Goal: Task Accomplishment & Management: Use online tool/utility

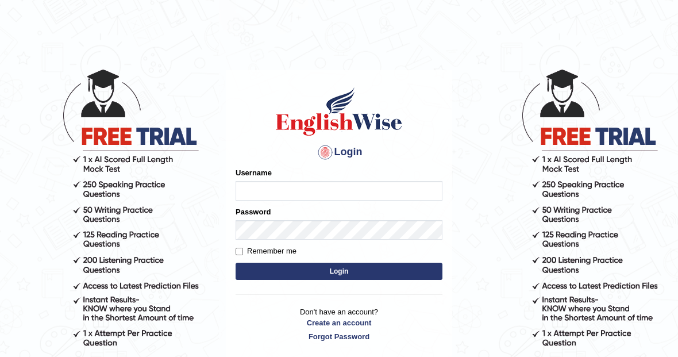
click at [329, 183] on input "Username" at bounding box center [339, 191] width 207 height 20
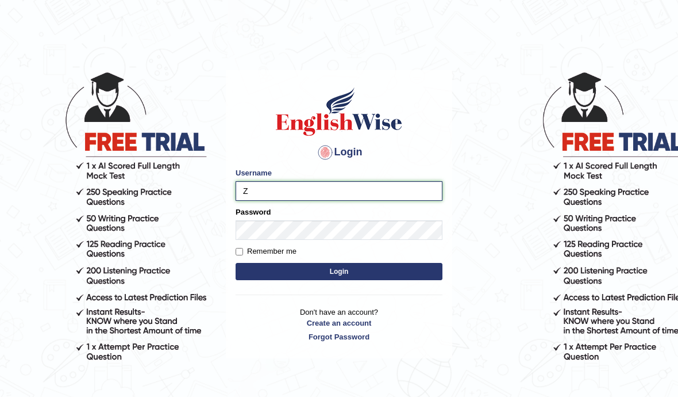
type input "Zubaria7"
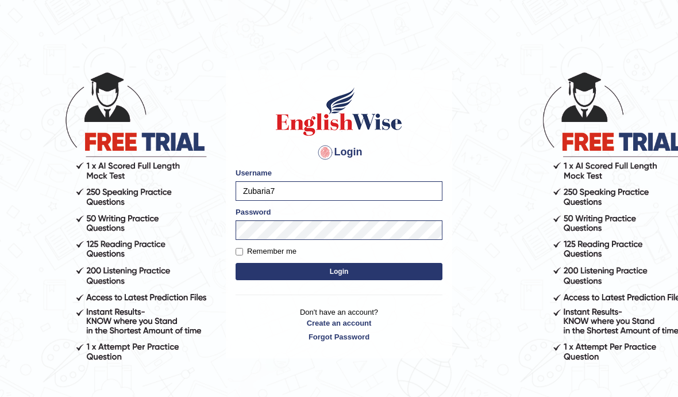
click at [366, 275] on button "Login" at bounding box center [339, 271] width 207 height 17
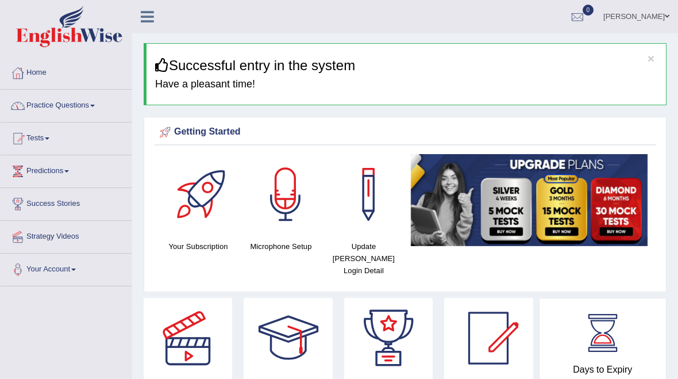
click at [58, 106] on link "Practice Questions" at bounding box center [66, 104] width 131 height 29
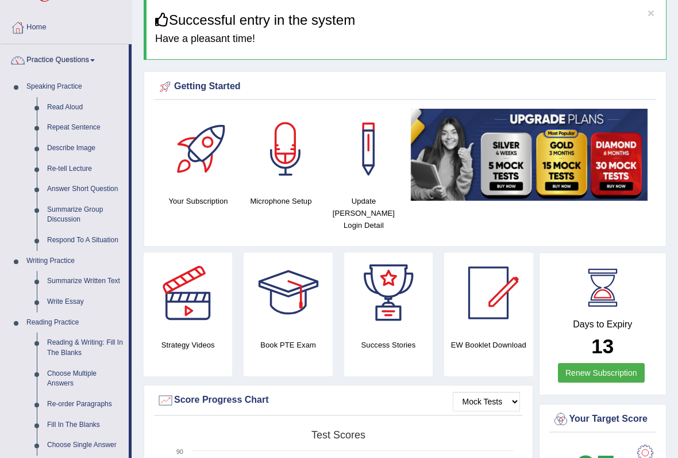
scroll to position [45, 0]
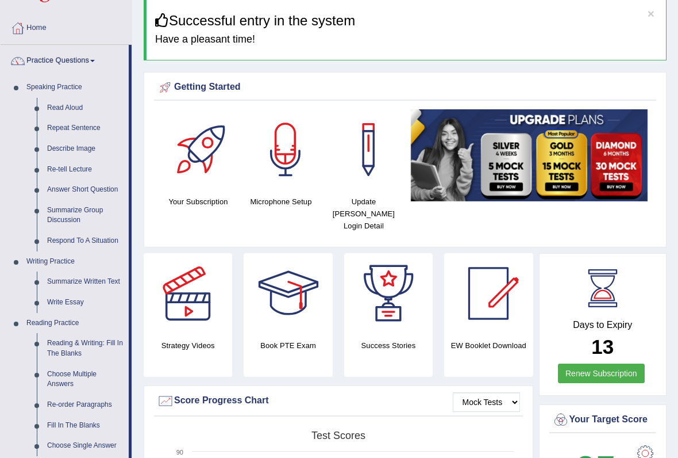
click at [62, 147] on div at bounding box center [339, 229] width 678 height 458
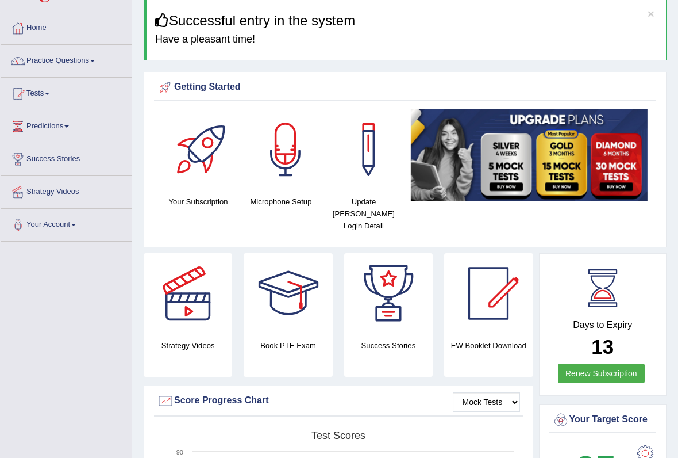
click at [29, 60] on link "Practice Questions" at bounding box center [66, 59] width 131 height 29
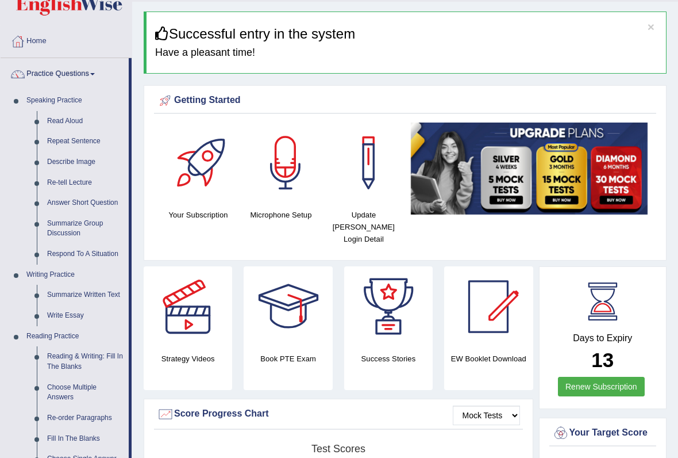
scroll to position [30, 0]
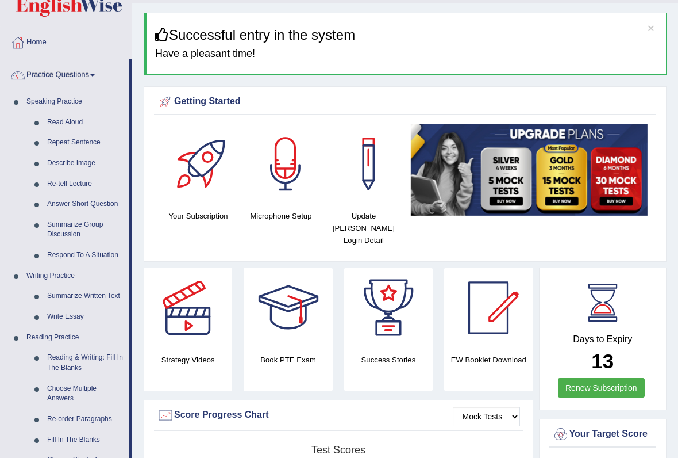
click at [75, 160] on div at bounding box center [339, 229] width 678 height 458
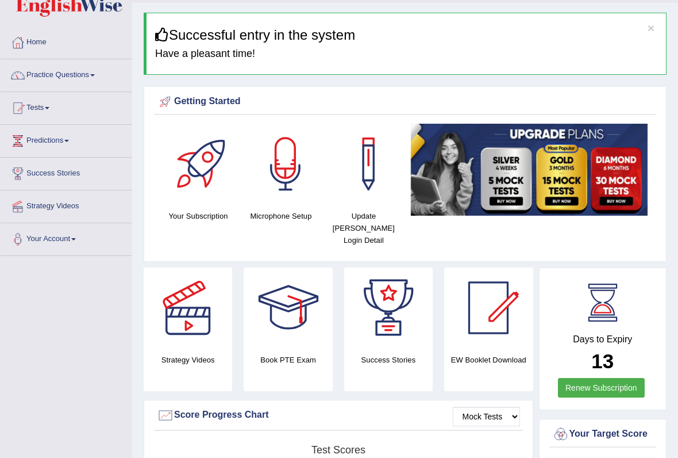
click at [35, 76] on link "Practice Questions" at bounding box center [66, 73] width 131 height 29
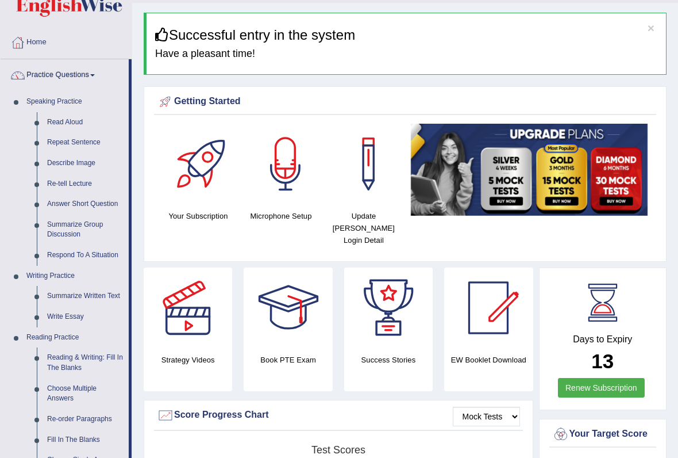
click at [66, 164] on div at bounding box center [339, 229] width 678 height 458
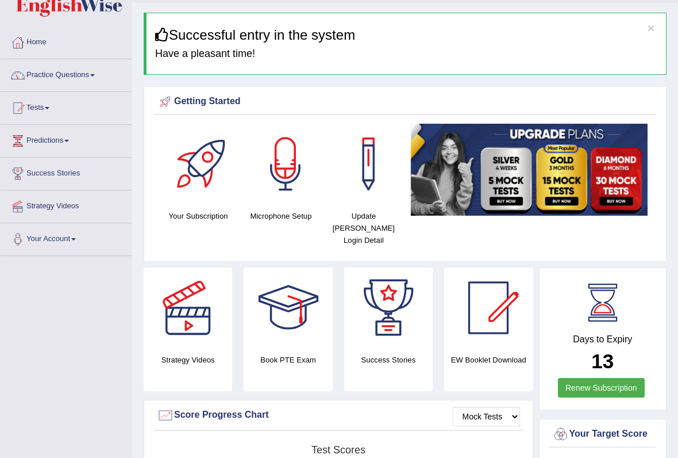
click at [30, 74] on link "Practice Questions" at bounding box center [66, 73] width 131 height 29
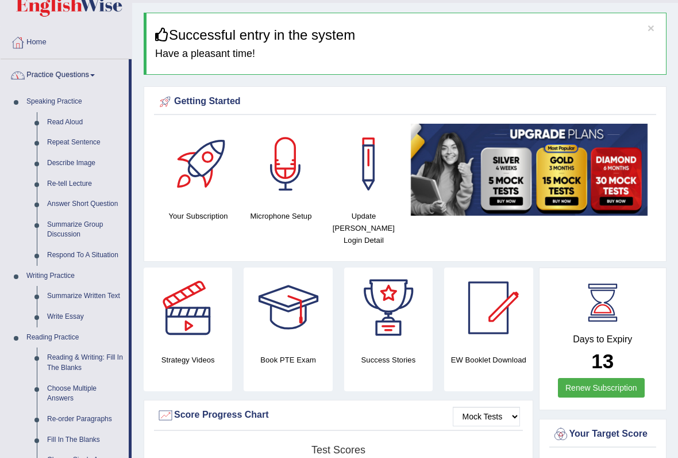
click at [42, 159] on div at bounding box center [339, 229] width 678 height 458
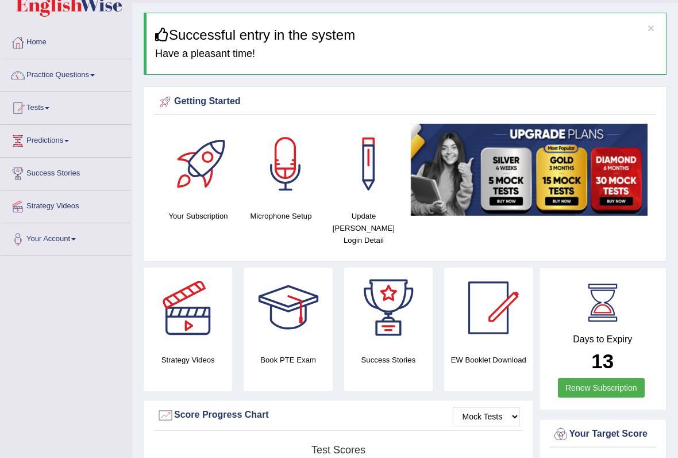
click at [38, 110] on link "Tests" at bounding box center [66, 106] width 131 height 29
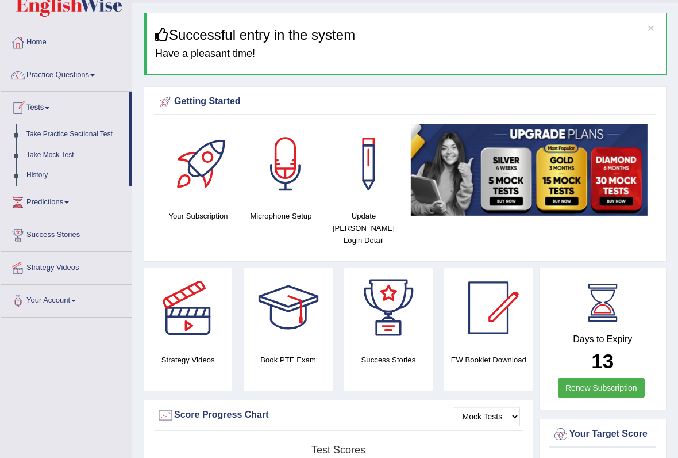
click at [30, 78] on div at bounding box center [339, 229] width 678 height 458
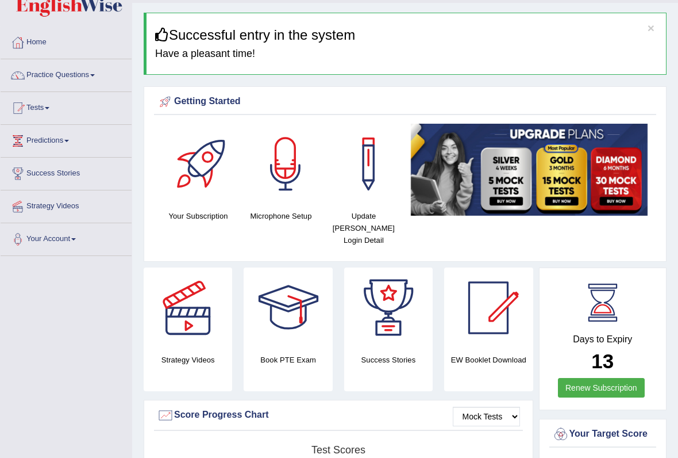
click at [106, 72] on link "Practice Questions" at bounding box center [66, 73] width 131 height 29
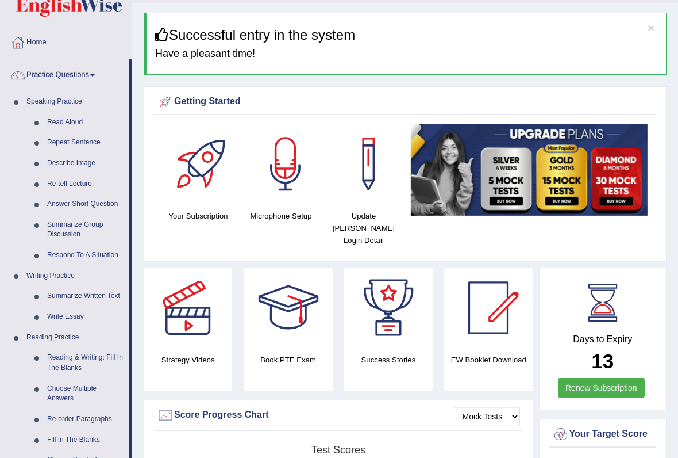
click at [89, 163] on div at bounding box center [339, 229] width 678 height 458
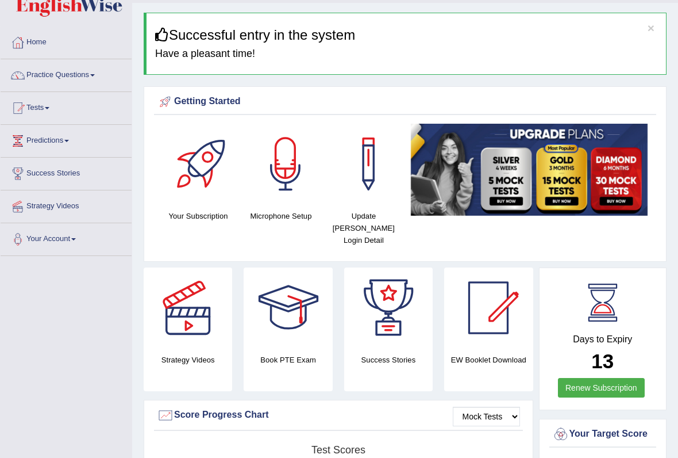
click at [95, 75] on link "Practice Questions" at bounding box center [66, 73] width 131 height 29
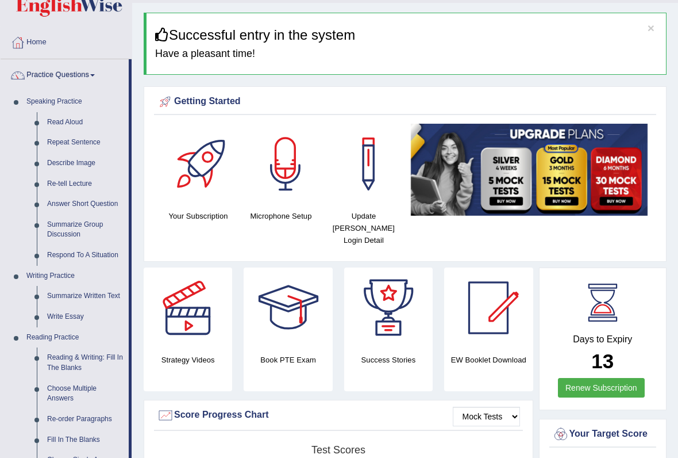
click at [71, 160] on div at bounding box center [339, 229] width 678 height 458
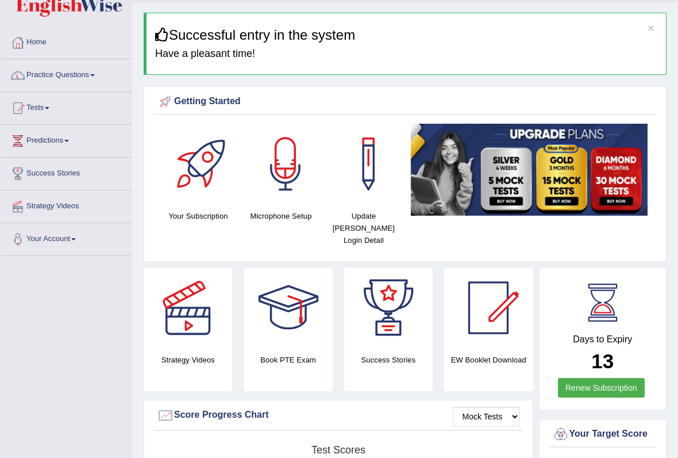
click at [109, 72] on link "Practice Questions" at bounding box center [66, 73] width 131 height 29
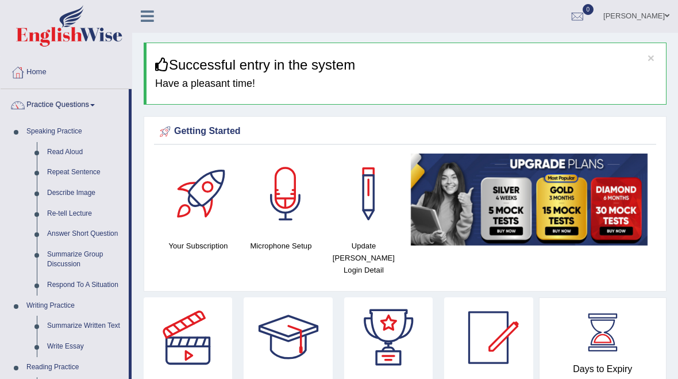
scroll to position [0, 0]
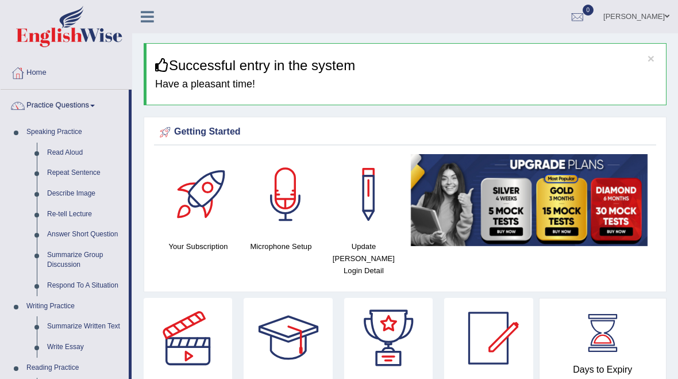
click at [150, 8] on div at bounding box center [339, 189] width 678 height 379
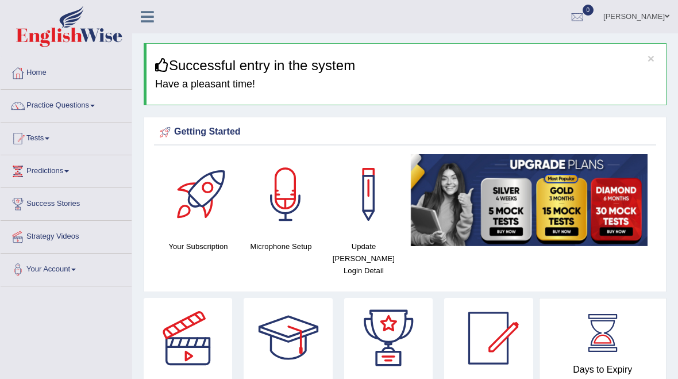
click at [162, 23] on link at bounding box center [147, 15] width 30 height 17
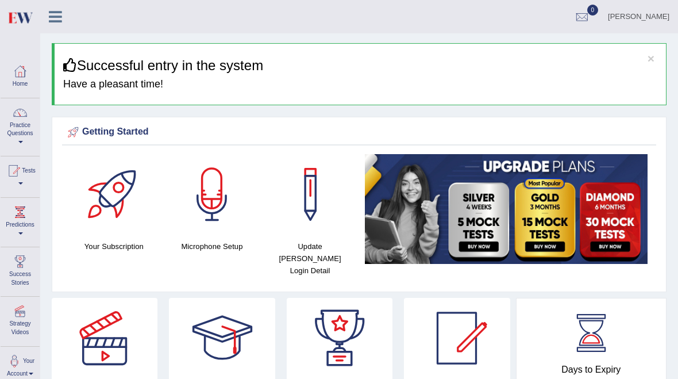
click at [154, 17] on div "Zubaria Ali Toggle navigation Username: Zubaria7 Access Type: Online Subscripti…" at bounding box center [359, 16] width 638 height 33
click at [23, 76] on div at bounding box center [19, 71] width 17 height 17
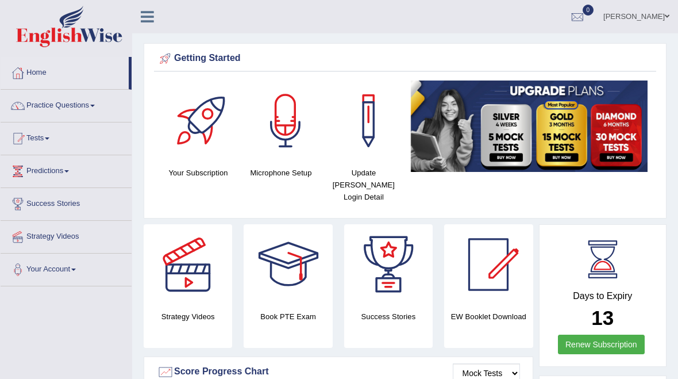
click at [94, 105] on link "Practice Questions" at bounding box center [66, 104] width 131 height 29
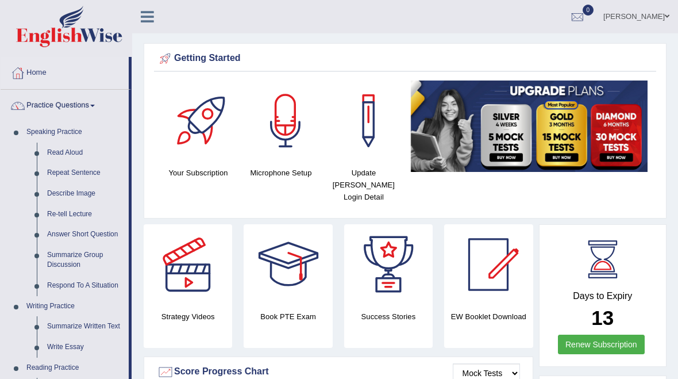
click at [69, 134] on div at bounding box center [339, 189] width 678 height 379
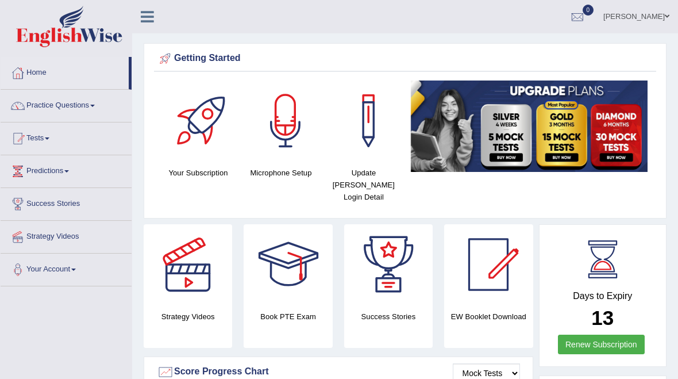
click at [81, 106] on link "Practice Questions" at bounding box center [66, 104] width 131 height 29
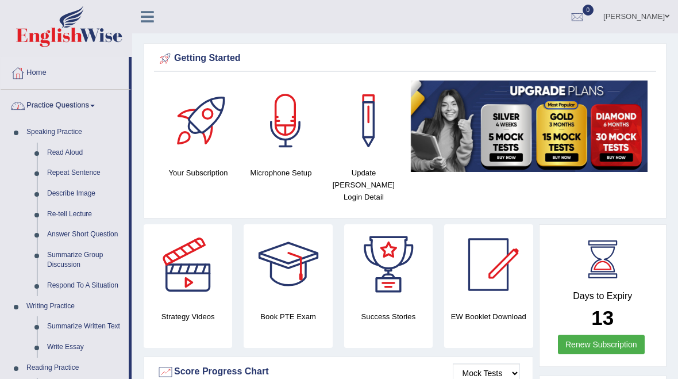
click at [55, 192] on div at bounding box center [339, 189] width 678 height 379
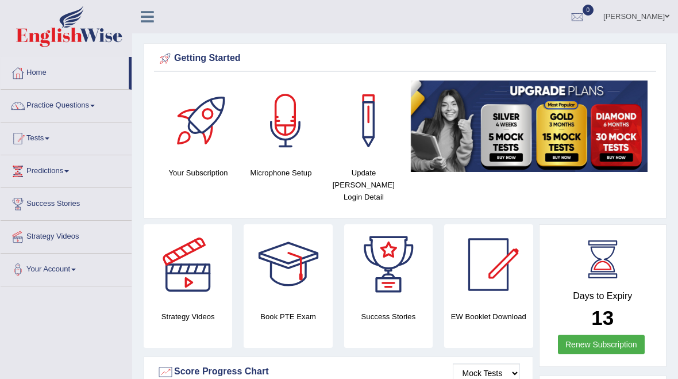
click at [83, 101] on link "Practice Questions" at bounding box center [66, 104] width 131 height 29
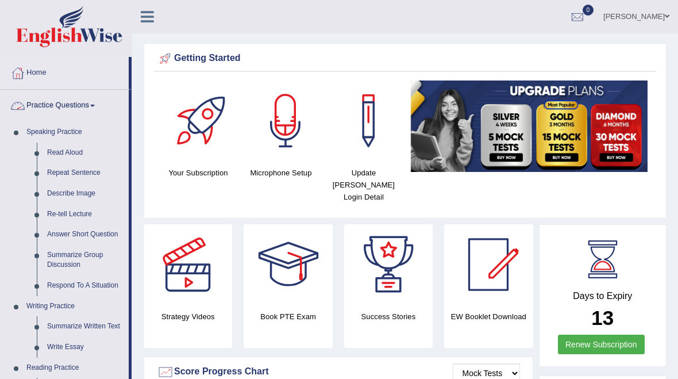
click at [82, 189] on div at bounding box center [339, 189] width 678 height 379
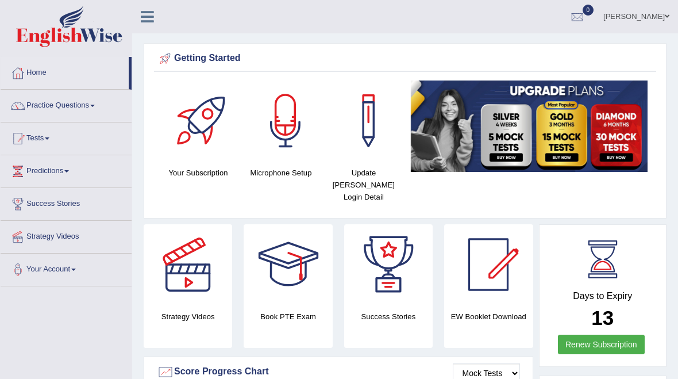
click at [79, 97] on link "Practice Questions" at bounding box center [66, 104] width 131 height 29
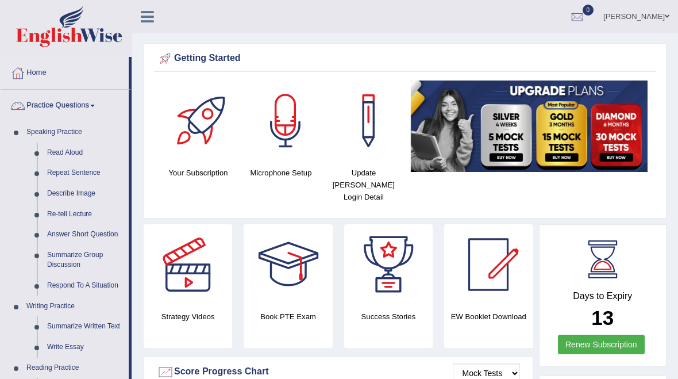
click at [85, 190] on div at bounding box center [339, 189] width 678 height 379
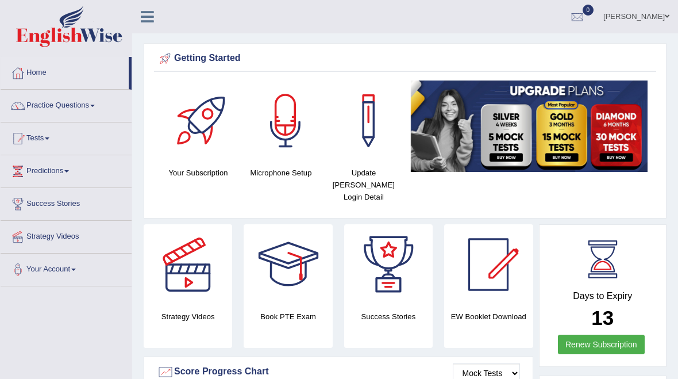
click at [97, 102] on link "Practice Questions" at bounding box center [66, 104] width 131 height 29
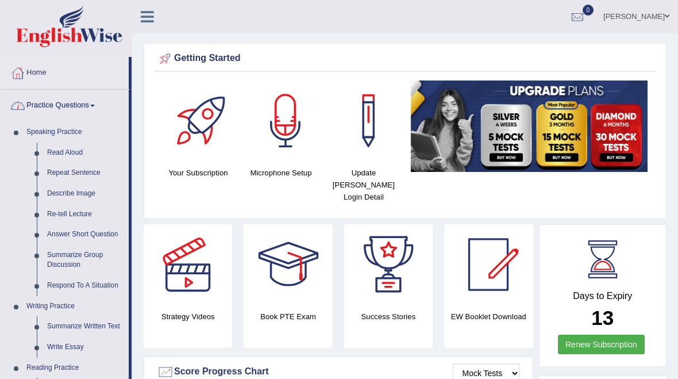
click at [86, 193] on div at bounding box center [339, 189] width 678 height 379
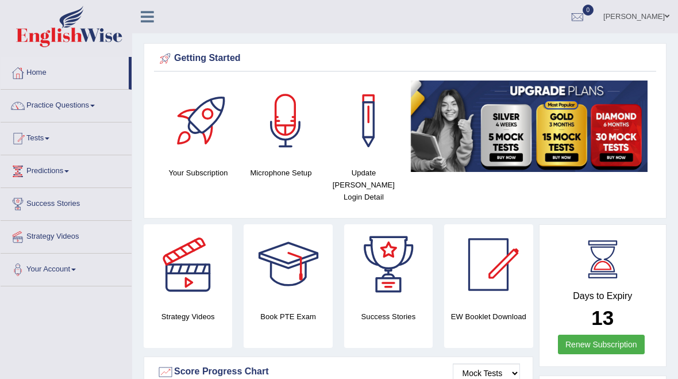
click at [157, 19] on link at bounding box center [147, 15] width 30 height 17
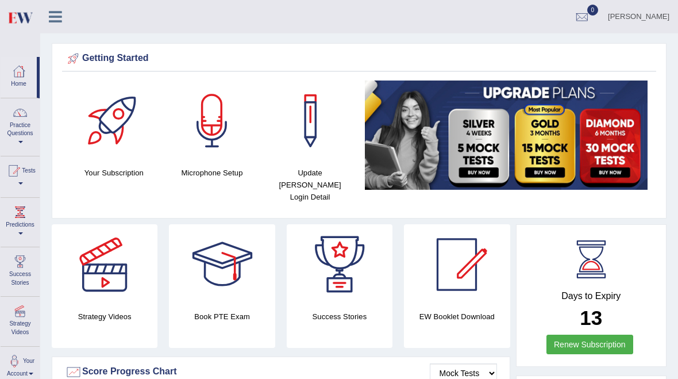
click at [53, 12] on icon at bounding box center [55, 16] width 13 height 15
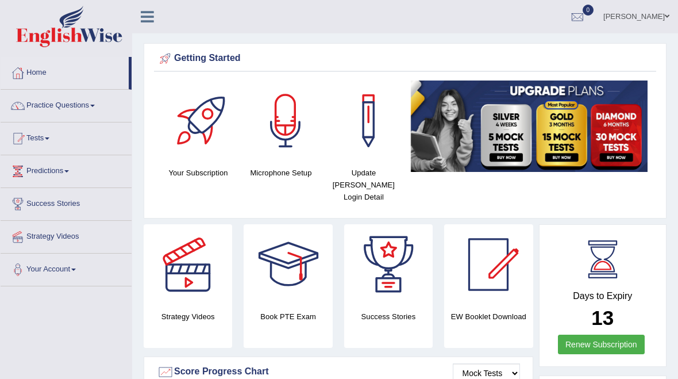
click at [143, 16] on icon at bounding box center [147, 16] width 13 height 15
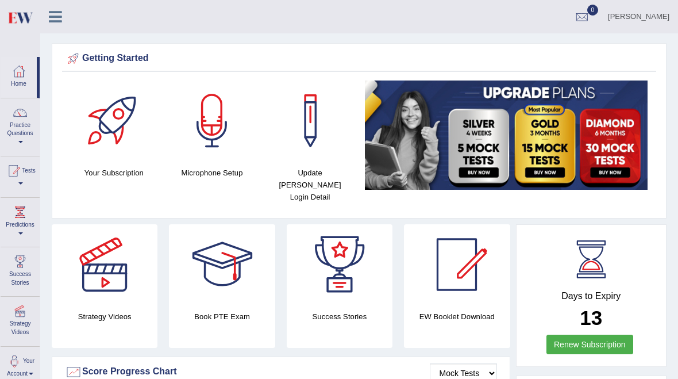
click at [21, 128] on link "Practice Questions" at bounding box center [20, 125] width 39 height 54
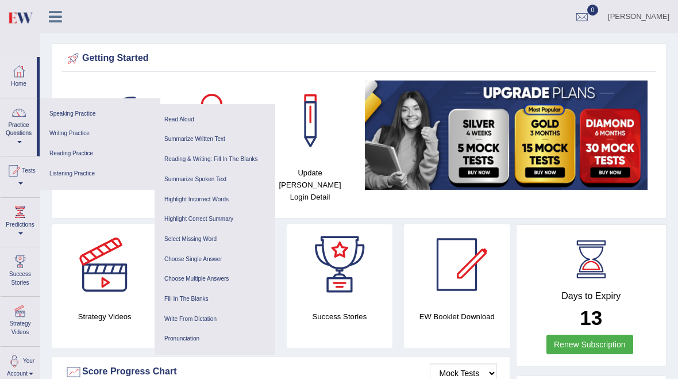
click at [90, 112] on link "Speaking Practice" at bounding box center [99, 114] width 109 height 20
click at [93, 113] on link "Speaking Practice" at bounding box center [99, 114] width 109 height 20
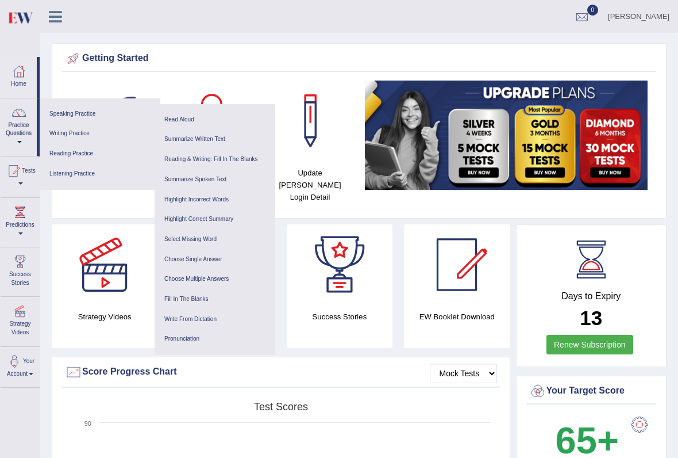
click at [28, 124] on link "Practice Questions" at bounding box center [19, 125] width 36 height 54
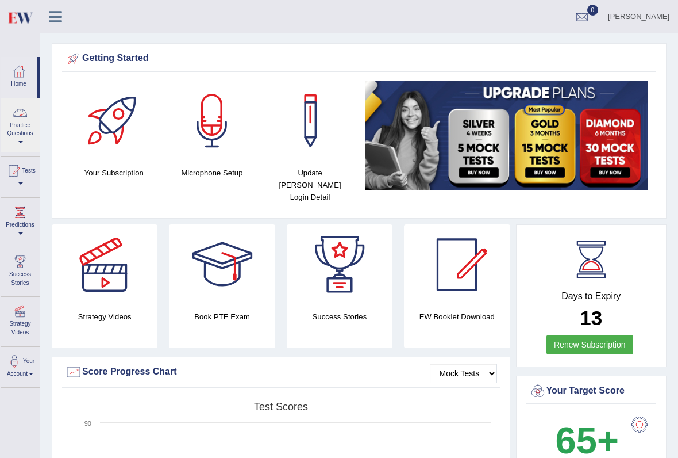
click at [29, 119] on div at bounding box center [339, 229] width 678 height 458
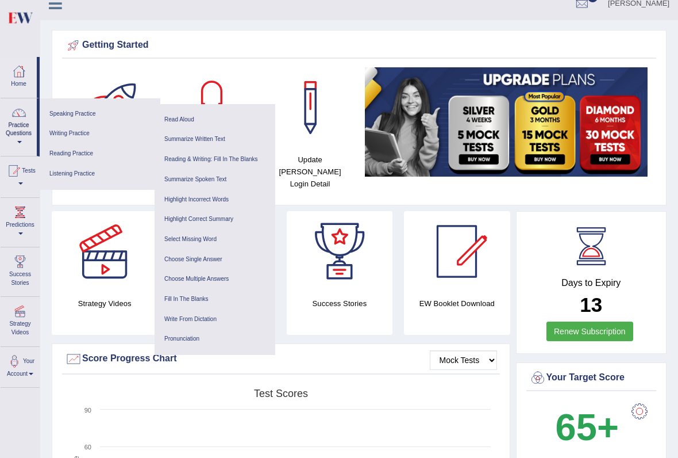
scroll to position [13, 0]
click at [90, 112] on link "Speaking Practice" at bounding box center [99, 114] width 109 height 20
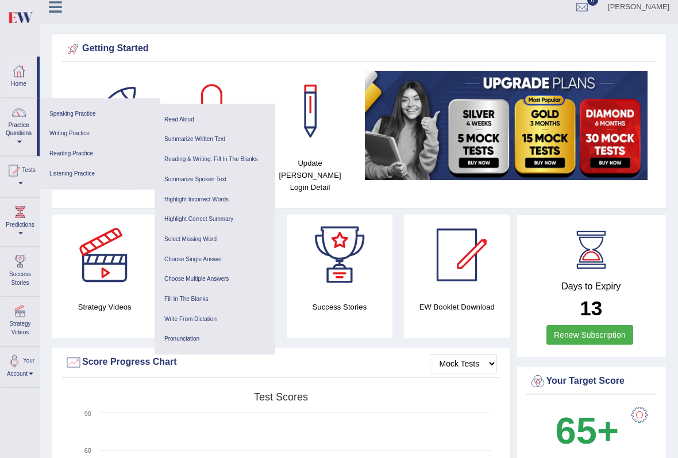
scroll to position [12, 0]
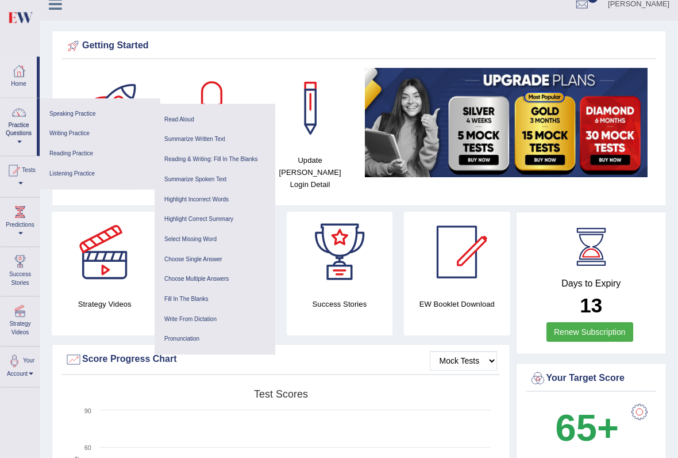
click at [105, 351] on div "Score Progress Chart" at bounding box center [281, 359] width 432 height 17
click at [221, 84] on div at bounding box center [212, 108] width 80 height 80
click at [267, 37] on div "Getting Started" at bounding box center [359, 45] width 589 height 17
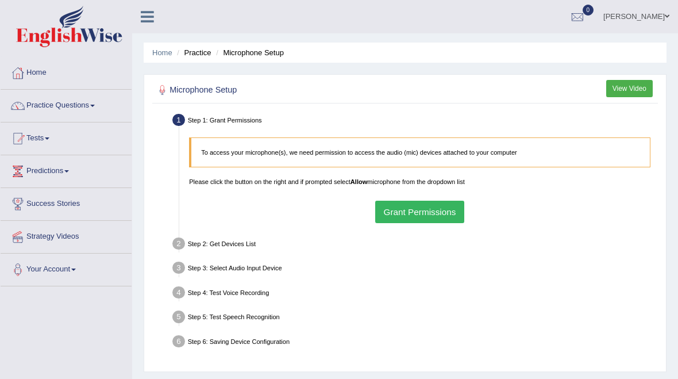
click at [168, 56] on link "Home" at bounding box center [162, 52] width 20 height 9
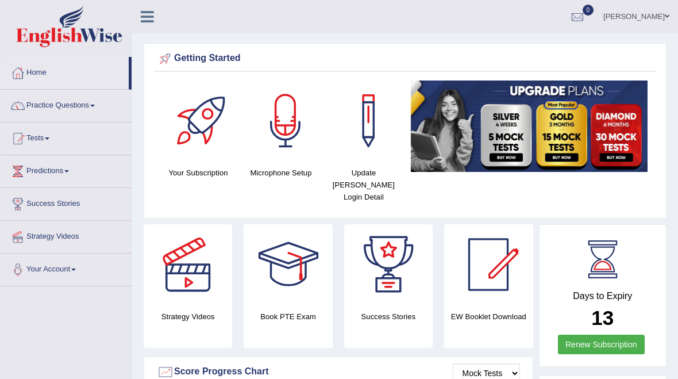
click at [91, 105] on link "Practice Questions" at bounding box center [66, 104] width 131 height 29
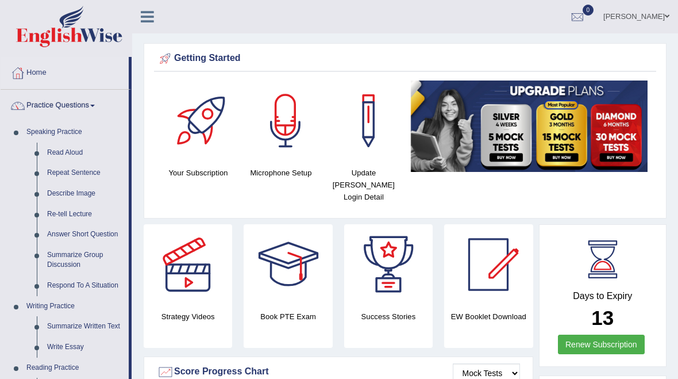
click at [92, 173] on div at bounding box center [339, 189] width 678 height 379
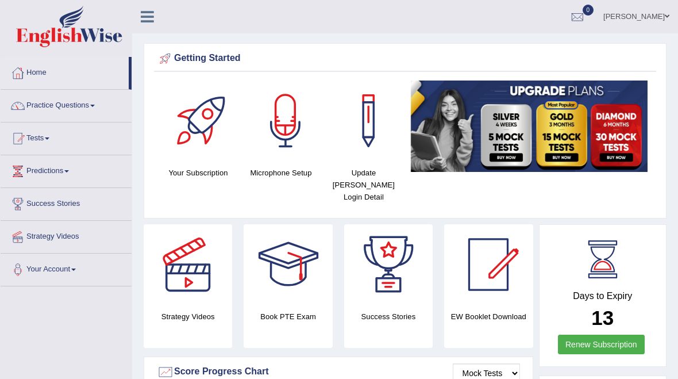
click at [86, 106] on link "Practice Questions" at bounding box center [66, 104] width 131 height 29
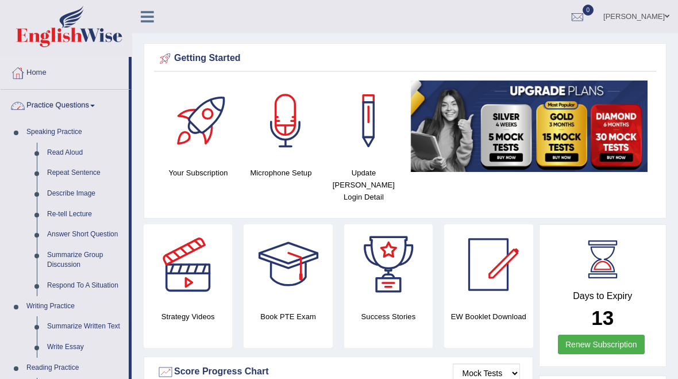
click at [83, 191] on div at bounding box center [339, 189] width 678 height 379
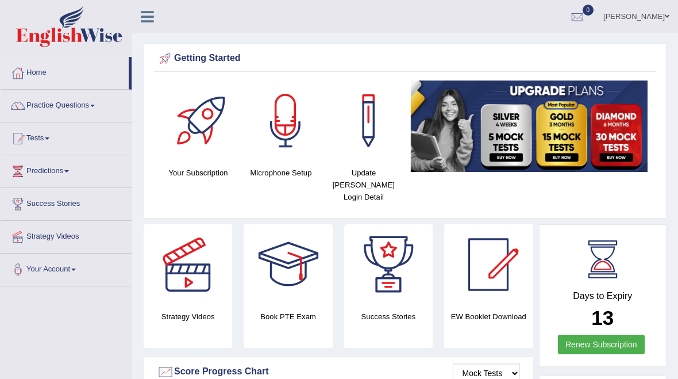
click at [87, 107] on link "Practice Questions" at bounding box center [66, 104] width 131 height 29
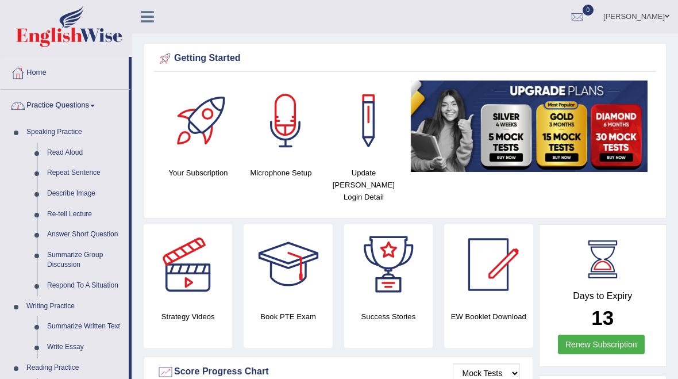
click at [284, 159] on div at bounding box center [339, 189] width 678 height 379
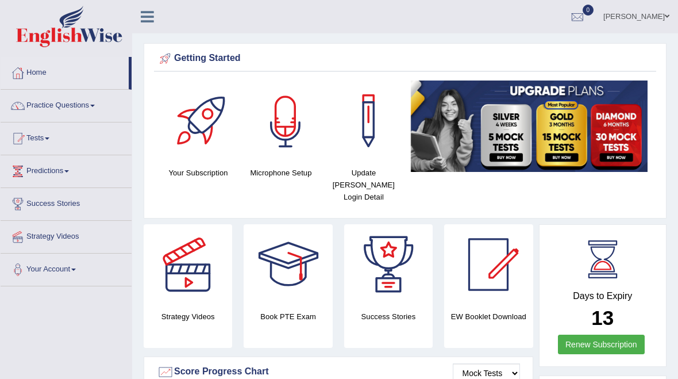
click at [290, 134] on div at bounding box center [285, 120] width 80 height 80
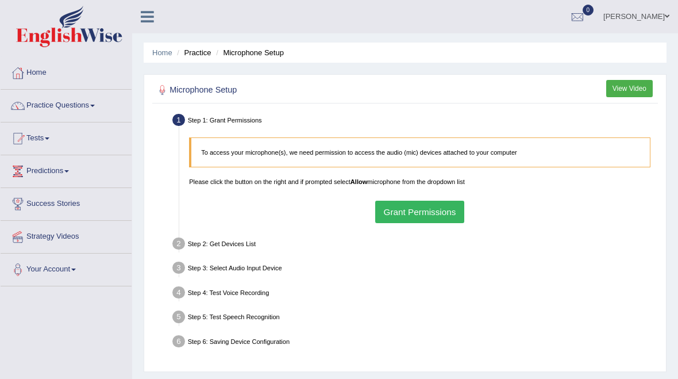
click at [448, 222] on button "Grant Permissions" at bounding box center [419, 212] width 89 height 22
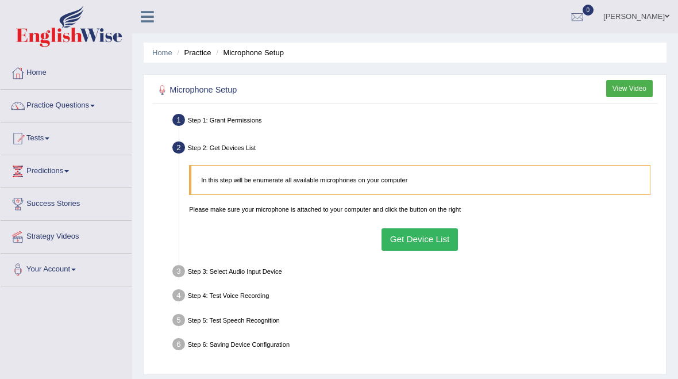
click at [446, 249] on button "Get Device List" at bounding box center [420, 239] width 76 height 22
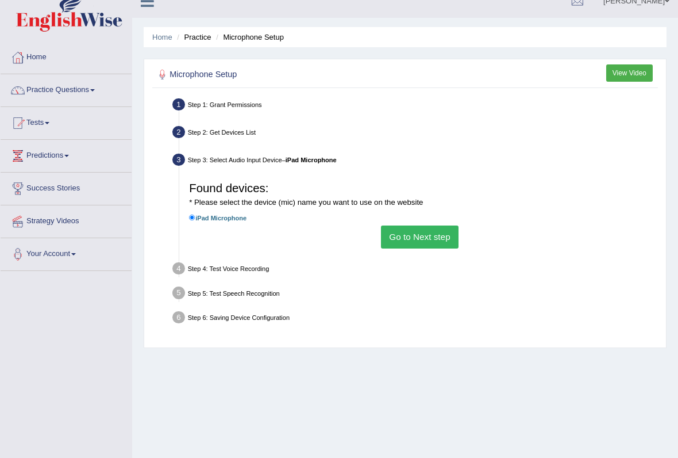
scroll to position [24, 0]
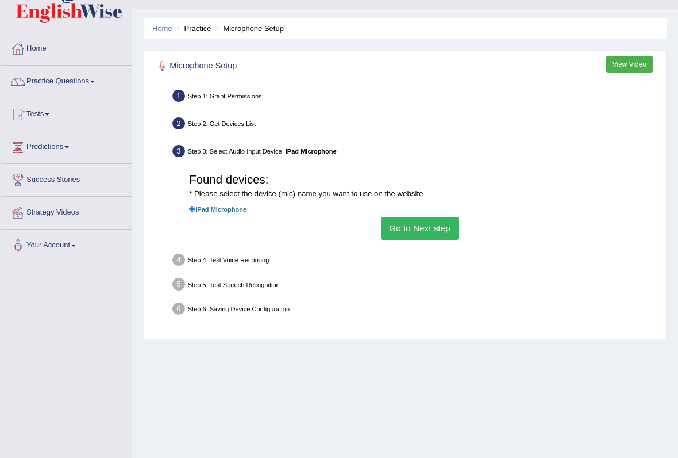
click at [459, 239] on button "Go to Next step" at bounding box center [420, 228] width 78 height 22
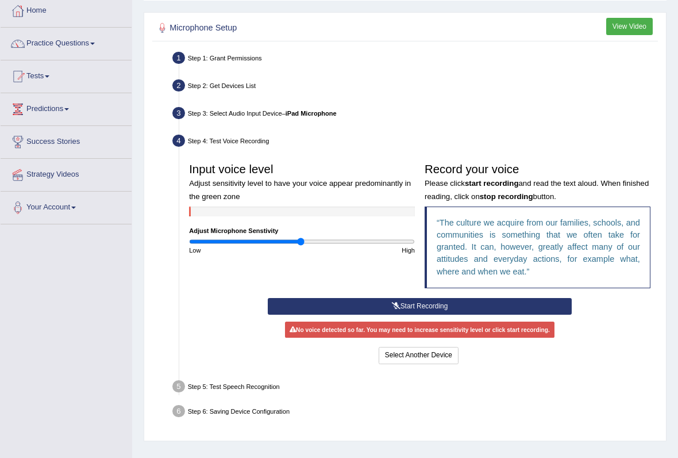
scroll to position [60, 0]
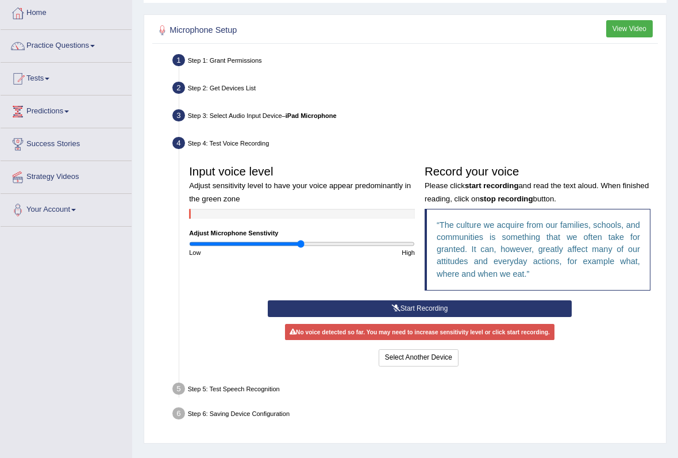
click at [476, 317] on button "Start Recording" at bounding box center [420, 308] width 304 height 17
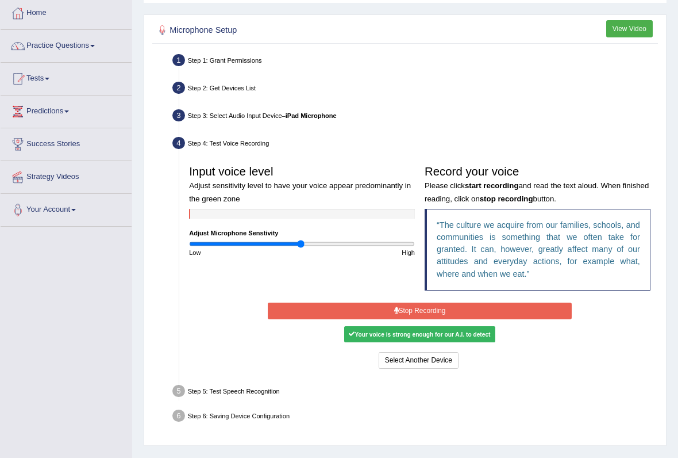
click at [467, 319] on button "Stop Recording" at bounding box center [420, 310] width 304 height 17
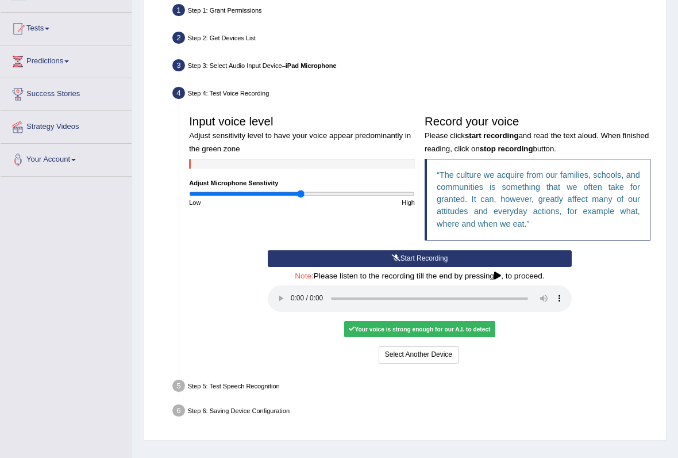
scroll to position [145, 0]
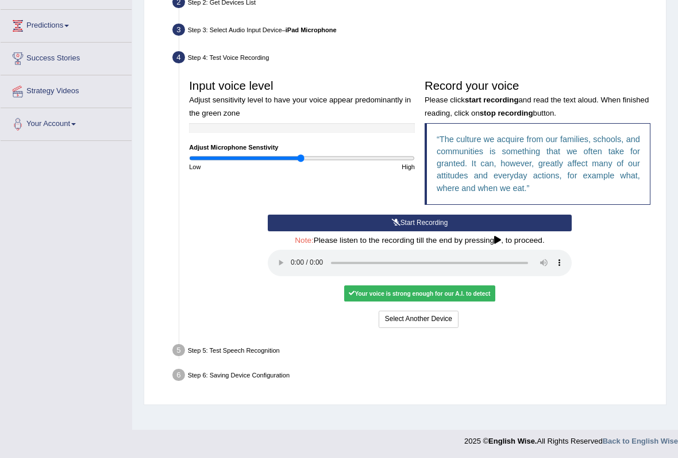
click at [296, 276] on audio at bounding box center [420, 262] width 304 height 26
click at [293, 276] on audio at bounding box center [420, 262] width 304 height 26
click at [287, 276] on audio at bounding box center [420, 262] width 304 height 26
click at [291, 276] on audio at bounding box center [420, 262] width 304 height 26
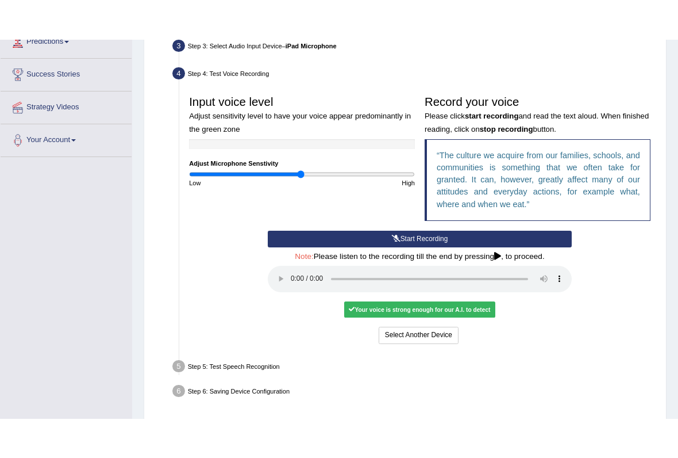
scroll to position [162, 0]
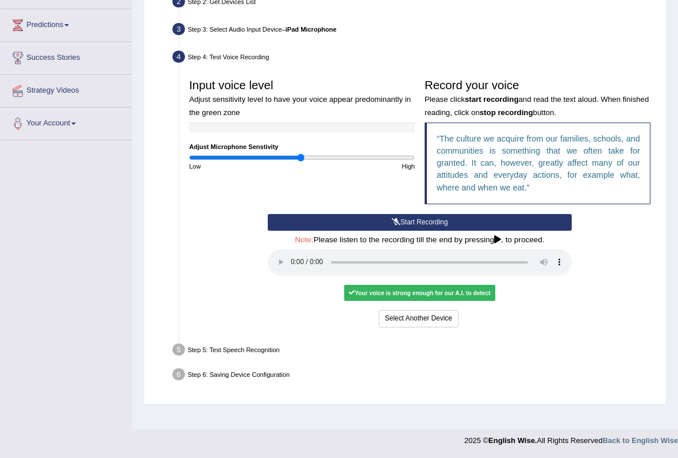
click at [489, 301] on div "Your voice is strong enough for our A.I. to detect" at bounding box center [419, 293] width 151 height 16
click at [497, 327] on button "Voice is ok. Go to Next step" at bounding box center [460, 318] width 97 height 17
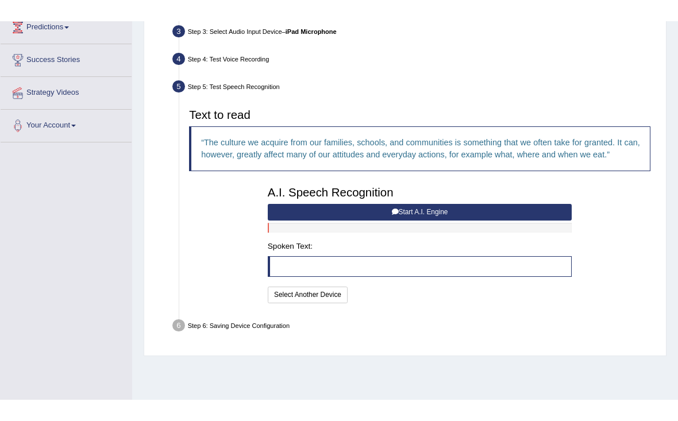
scroll to position [164, 0]
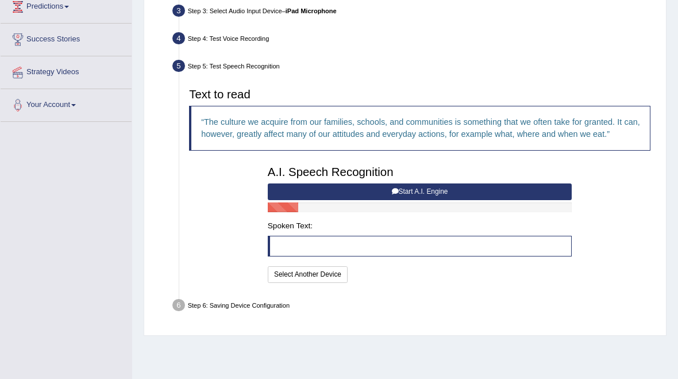
click at [521, 200] on button "Start A.I. Engine" at bounding box center [420, 191] width 304 height 17
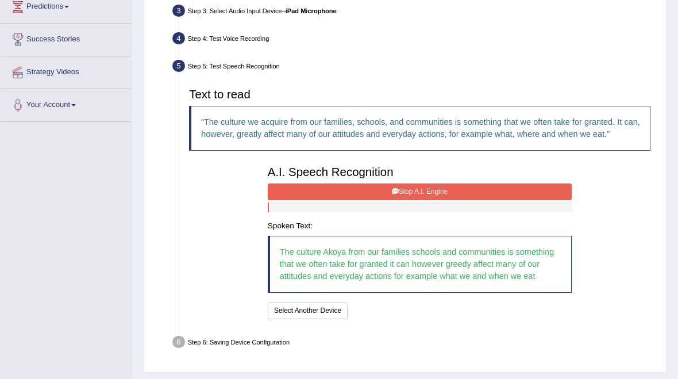
click at [530, 200] on button "Stop A.I. Engine" at bounding box center [420, 191] width 304 height 17
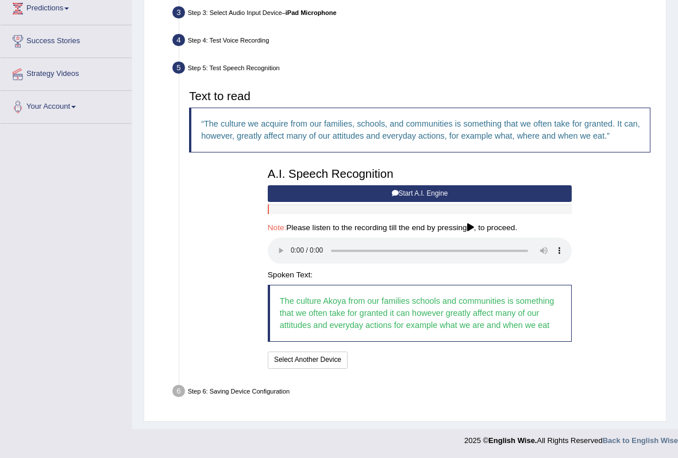
scroll to position [226, 0]
click at [290, 244] on audio at bounding box center [420, 250] width 304 height 26
click at [291, 241] on audio at bounding box center [420, 250] width 304 height 26
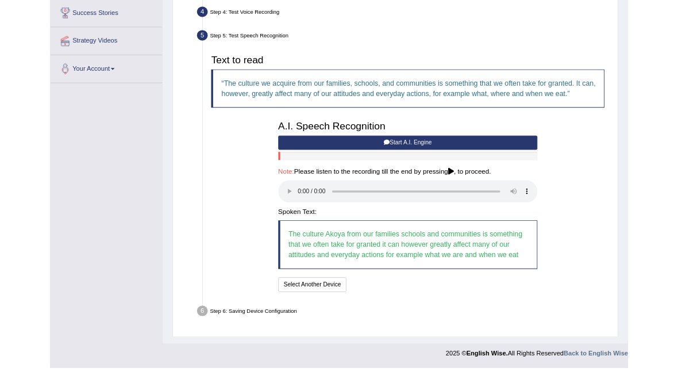
scroll to position [317, 0]
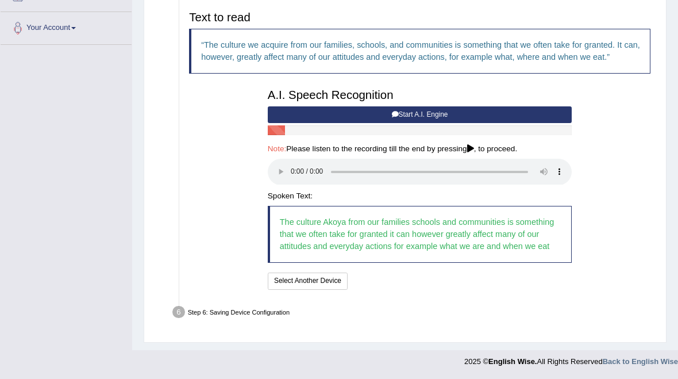
click at [455, 222] on blockquote "The culture Akoya from our families schools and communities is something that w…" at bounding box center [420, 234] width 304 height 57
click at [297, 184] on audio at bounding box center [420, 172] width 304 height 26
click at [400, 289] on button "Speech is ok. Go to Last step" at bounding box center [403, 280] width 102 height 17
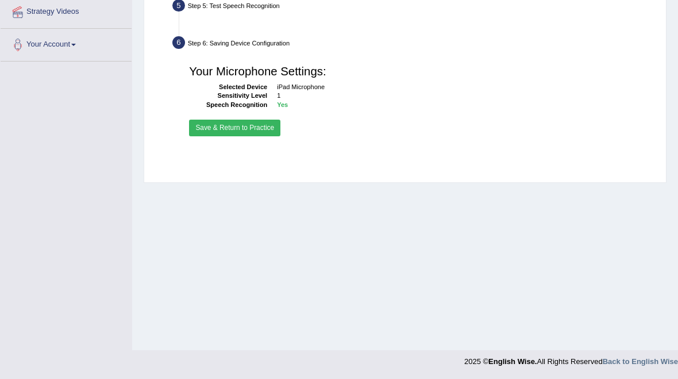
scroll to position [225, 0]
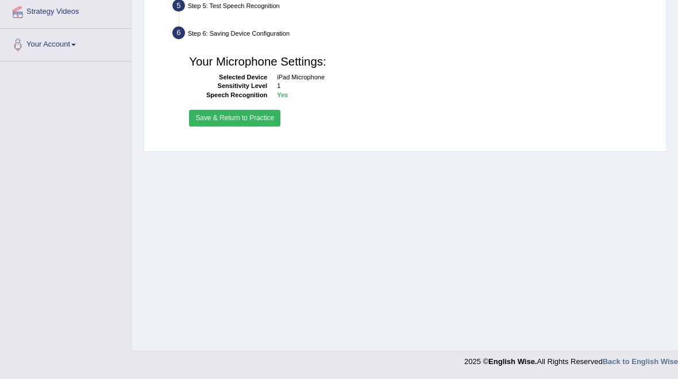
click at [281, 126] on button "Save & Return to Practice" at bounding box center [234, 118] width 91 height 17
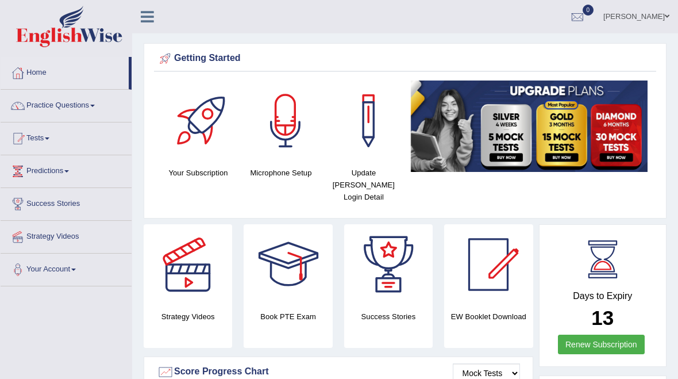
click at [88, 111] on link "Practice Questions" at bounding box center [66, 104] width 131 height 29
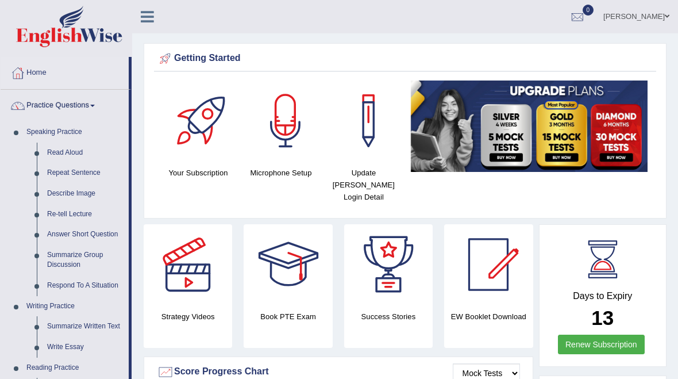
click at [91, 193] on div at bounding box center [339, 189] width 678 height 379
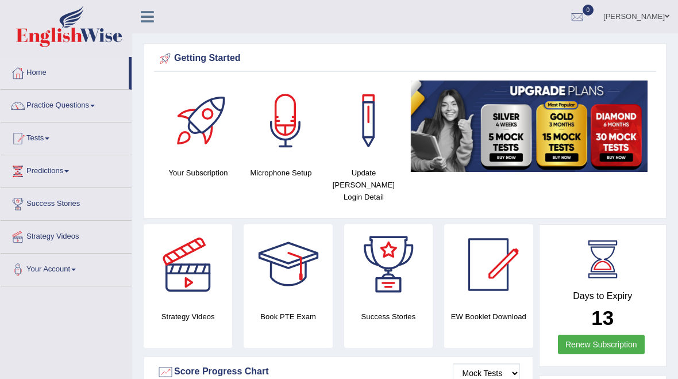
click at [91, 116] on link "Practice Questions" at bounding box center [66, 104] width 131 height 29
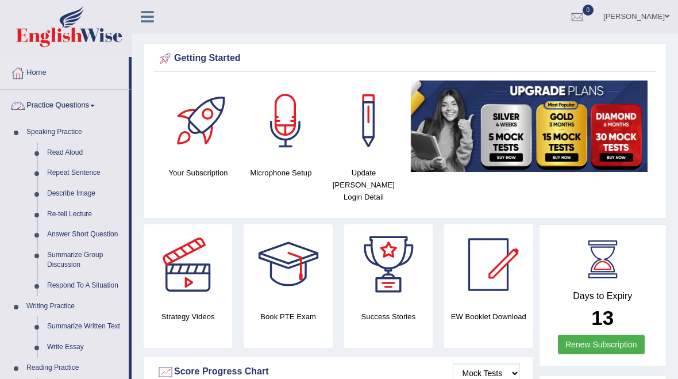
click at [66, 194] on div at bounding box center [339, 189] width 678 height 379
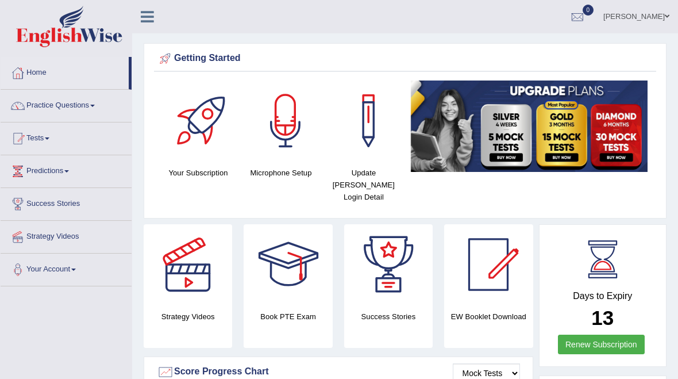
click at [152, 22] on icon at bounding box center [147, 16] width 13 height 15
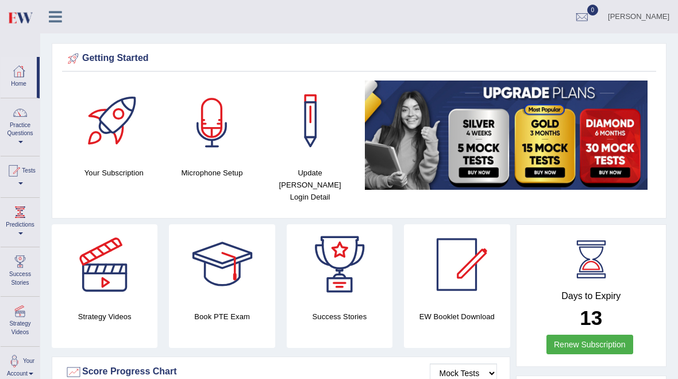
click at [206, 137] on div at bounding box center [212, 120] width 80 height 80
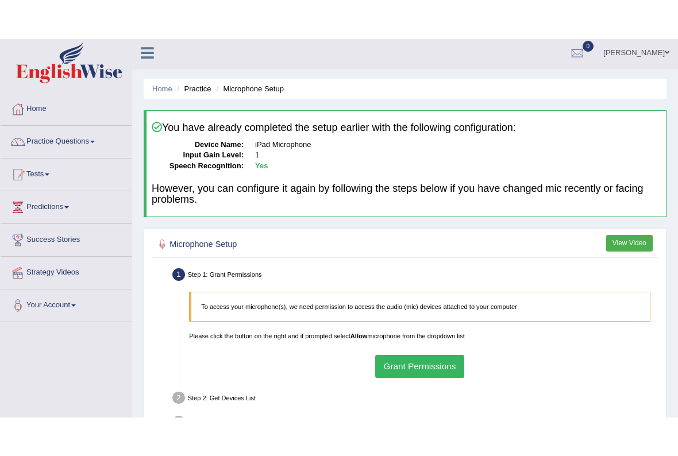
scroll to position [3, 0]
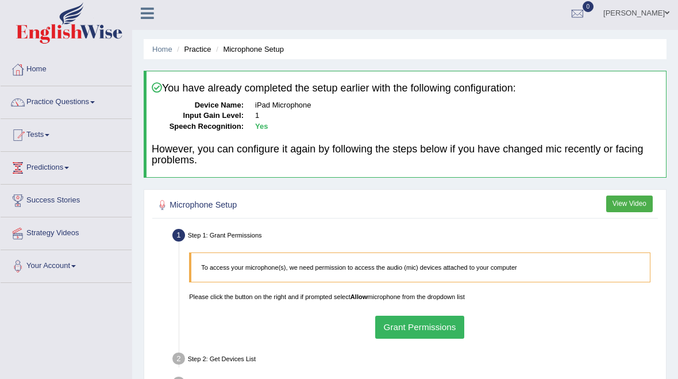
click at [36, 263] on link "Your Account" at bounding box center [66, 264] width 131 height 29
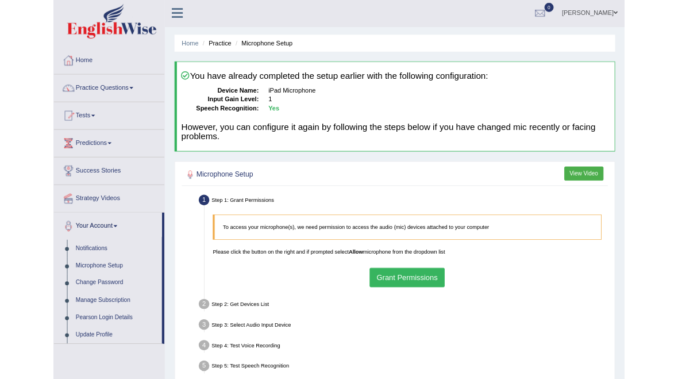
scroll to position [0, 0]
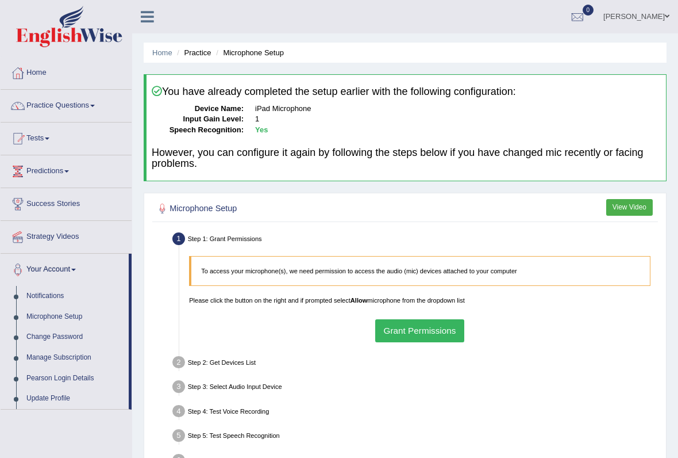
click at [36, 297] on div at bounding box center [339, 229] width 678 height 458
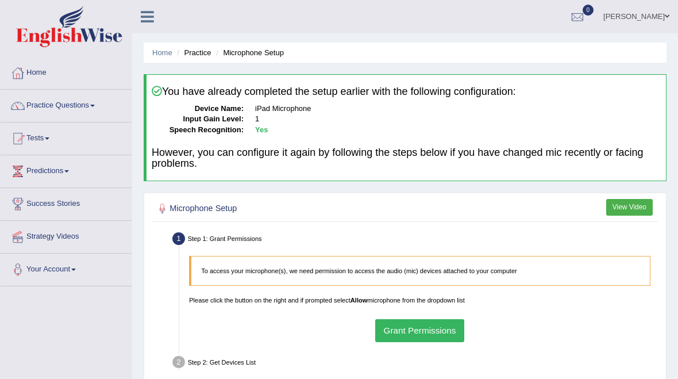
click at [51, 109] on link "Practice Questions" at bounding box center [66, 104] width 131 height 29
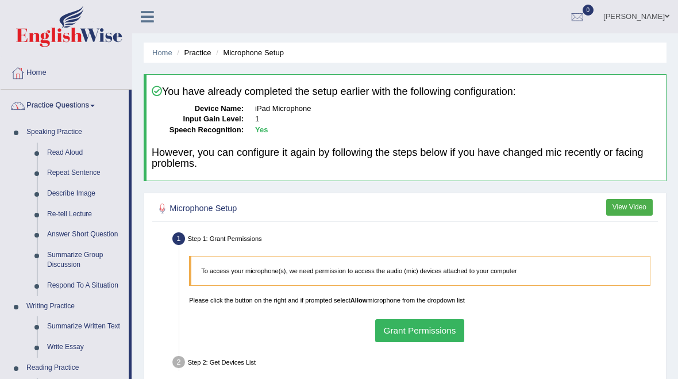
click at [157, 48] on div at bounding box center [339, 189] width 678 height 379
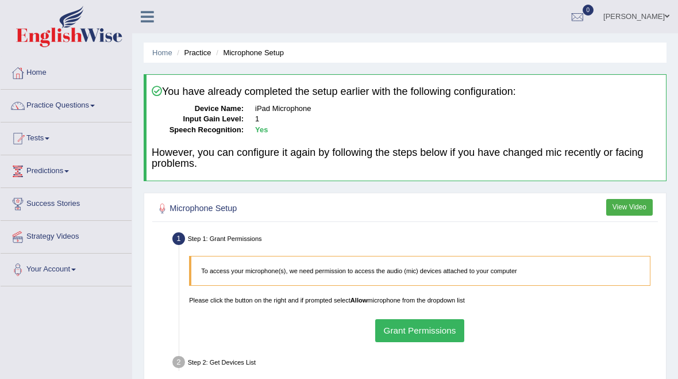
click at [153, 58] on ul "Home Practice Microphone Setup" at bounding box center [405, 53] width 523 height 20
click at [160, 49] on link "Home" at bounding box center [162, 52] width 20 height 9
click at [151, 18] on icon at bounding box center [147, 16] width 13 height 15
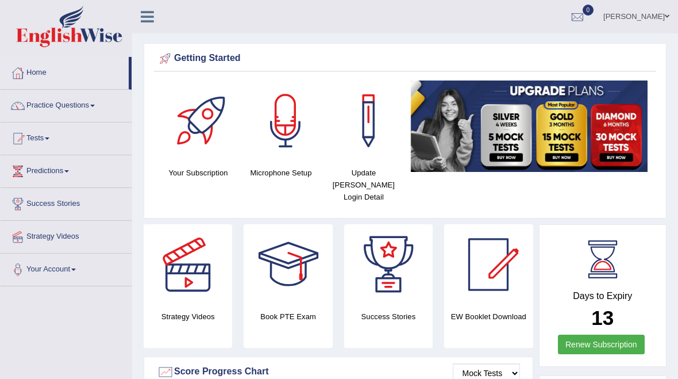
click at [47, 102] on link "Practice Questions" at bounding box center [66, 104] width 131 height 29
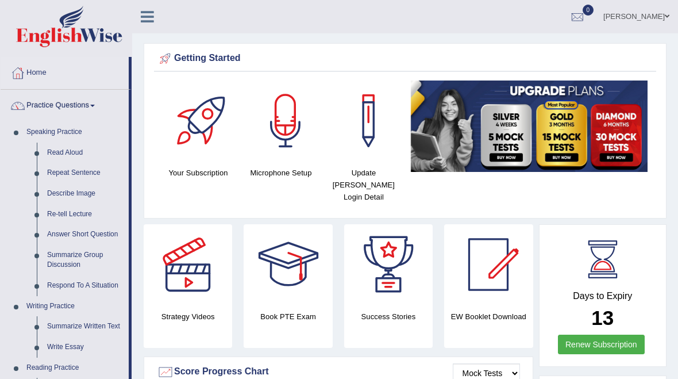
click at [47, 191] on div at bounding box center [339, 189] width 678 height 379
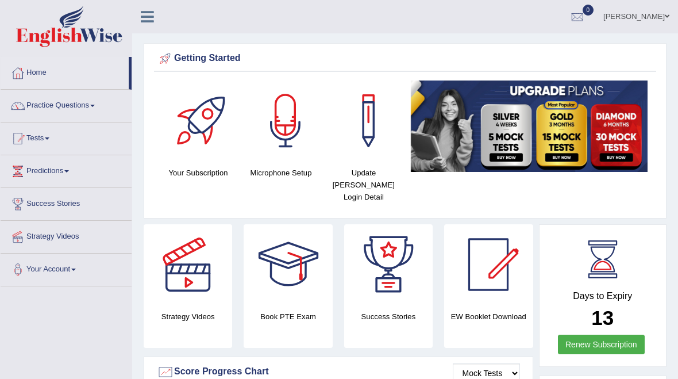
click at [49, 108] on link "Practice Questions" at bounding box center [66, 104] width 131 height 29
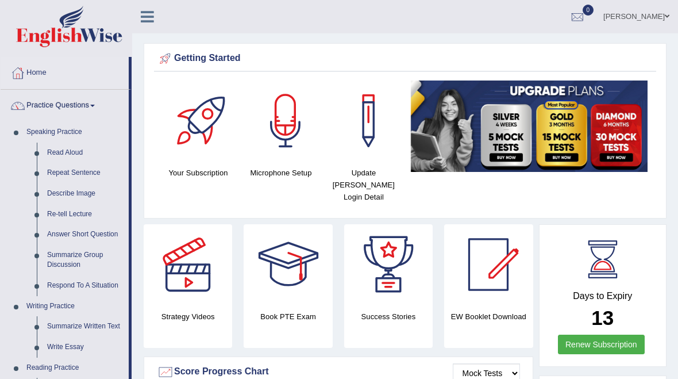
click at [55, 173] on div at bounding box center [339, 189] width 678 height 379
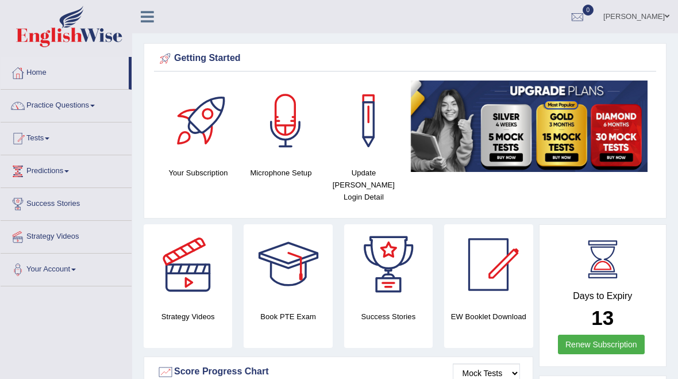
click at [40, 110] on link "Practice Questions" at bounding box center [66, 104] width 131 height 29
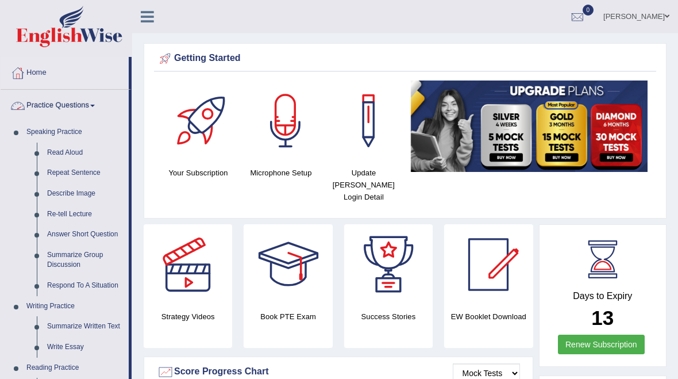
click at [57, 152] on div at bounding box center [339, 189] width 678 height 379
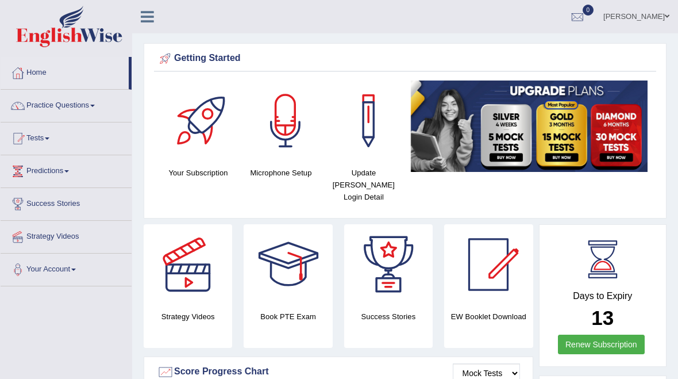
click at [40, 109] on link "Practice Questions" at bounding box center [66, 104] width 131 height 29
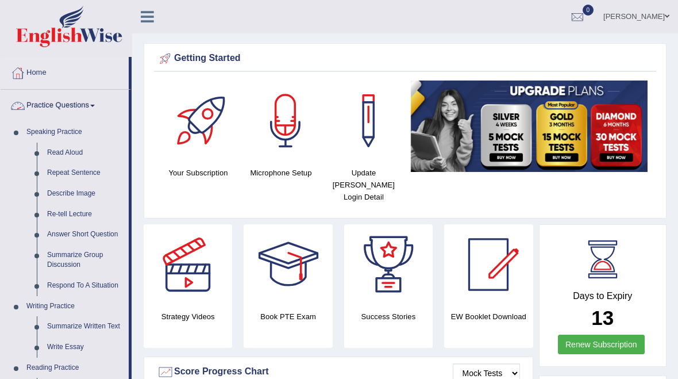
click at [36, 133] on div at bounding box center [339, 189] width 678 height 379
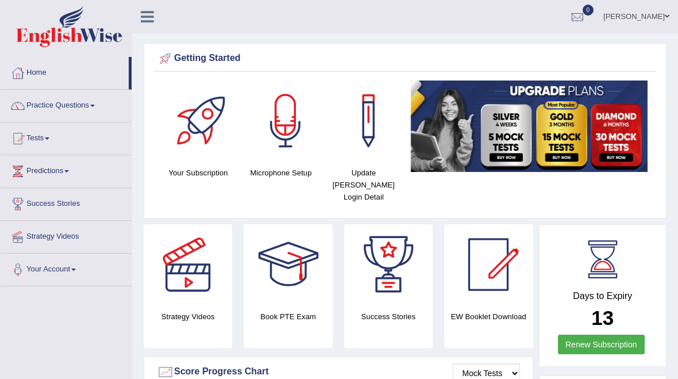
click at [26, 106] on link "Practice Questions" at bounding box center [66, 104] width 131 height 29
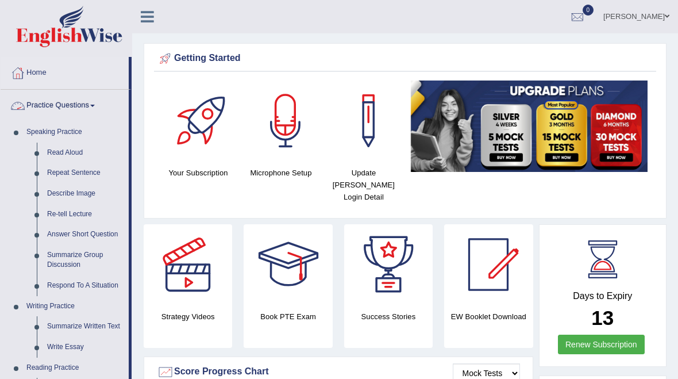
click at [19, 106] on div at bounding box center [339, 189] width 678 height 379
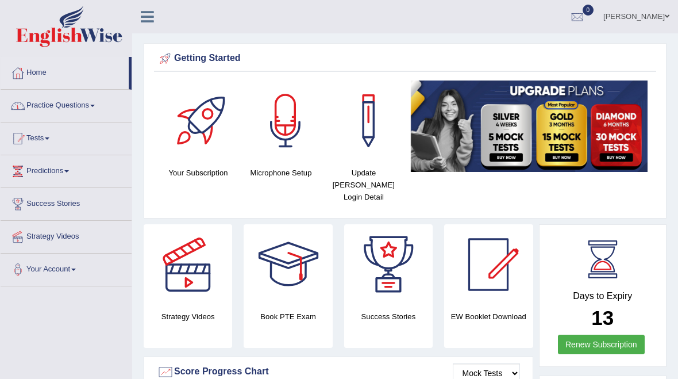
click at [45, 113] on link "Practice Questions" at bounding box center [66, 104] width 131 height 29
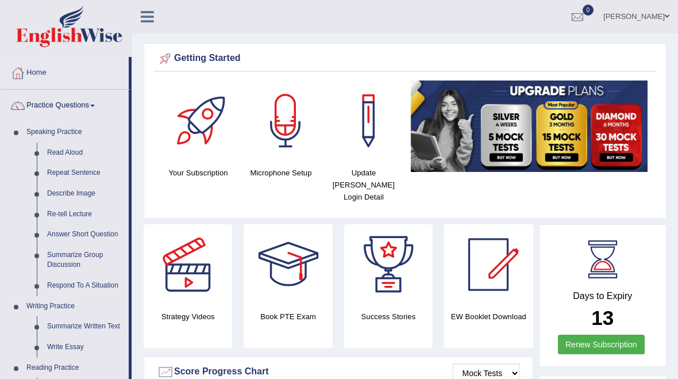
click at [60, 171] on div at bounding box center [339, 189] width 678 height 379
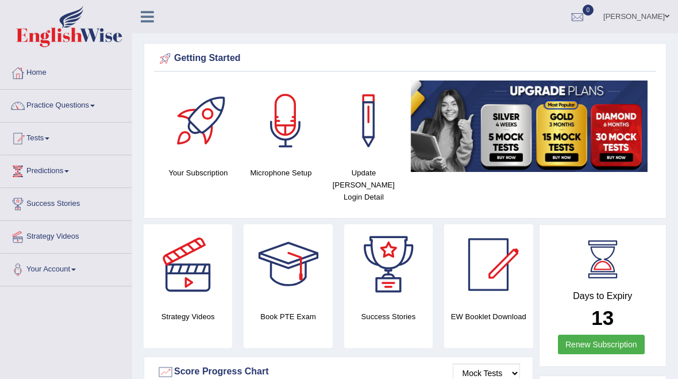
click at [654, 19] on link "[PERSON_NAME]" at bounding box center [636, 15] width 83 height 30
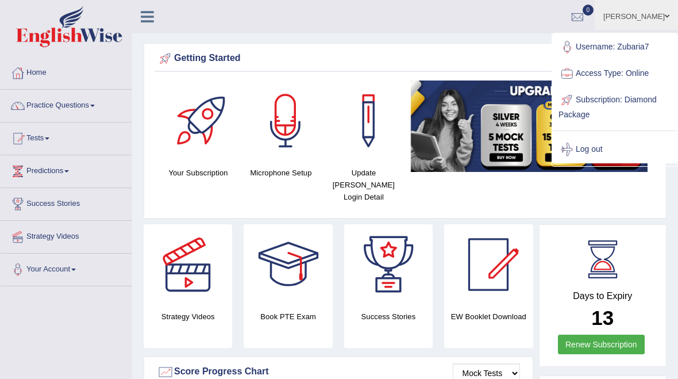
click at [663, 194] on div "Getting Started Your Subscription Microphone Setup Update [PERSON_NAME] Login D…" at bounding box center [405, 130] width 523 height 175
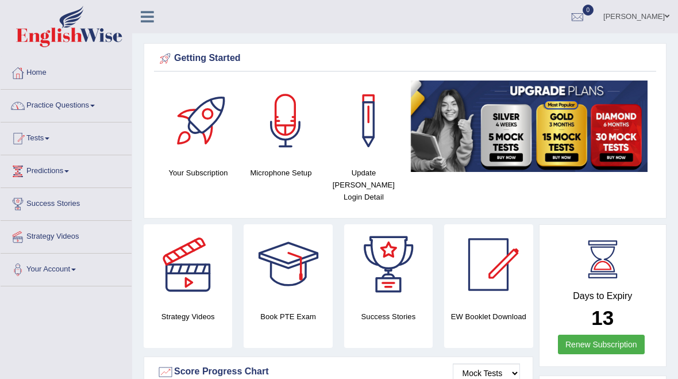
click at [21, 108] on div at bounding box center [17, 105] width 17 height 17
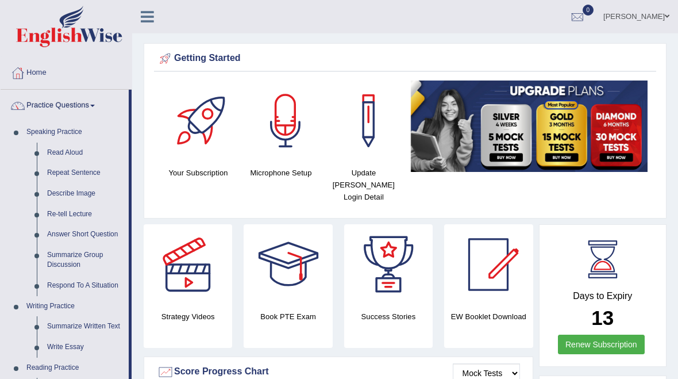
click at [72, 189] on div at bounding box center [339, 189] width 678 height 379
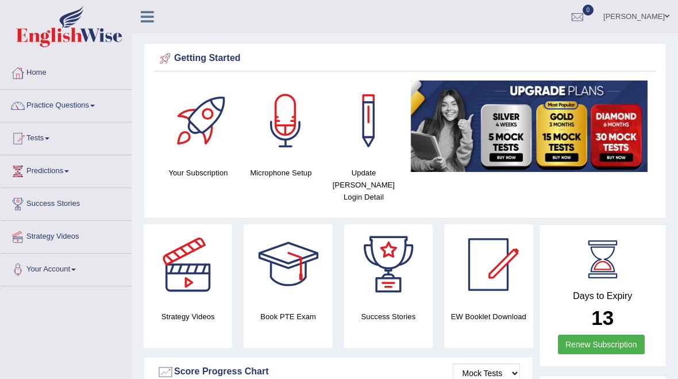
click at [25, 107] on div at bounding box center [17, 105] width 17 height 17
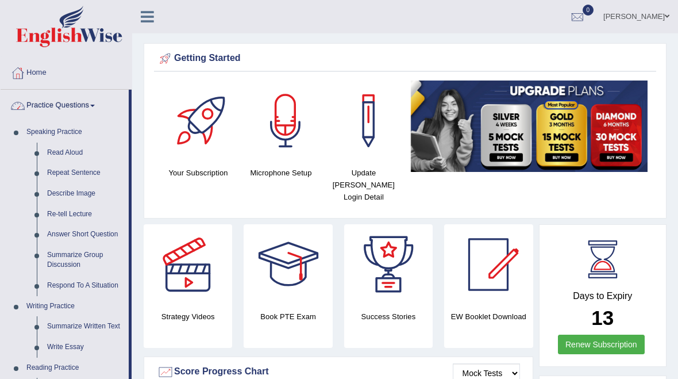
click at [62, 195] on div at bounding box center [339, 189] width 678 height 379
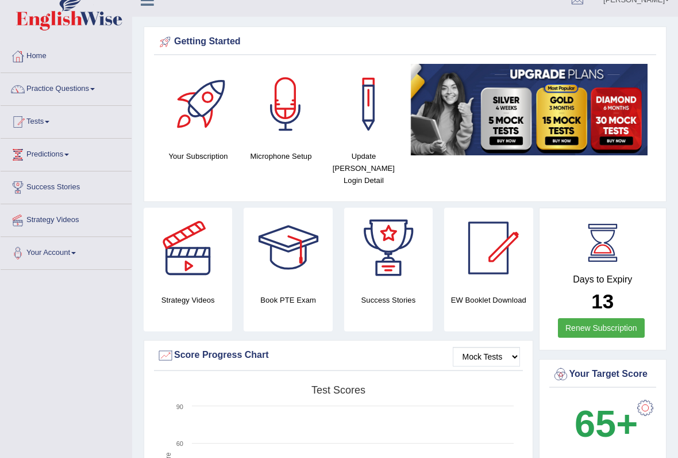
scroll to position [17, 0]
click at [88, 85] on link "Practice Questions" at bounding box center [66, 87] width 131 height 29
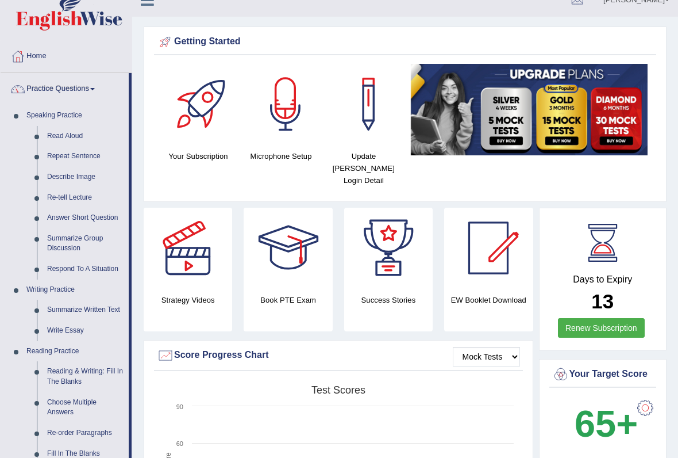
click at [87, 154] on div at bounding box center [339, 229] width 678 height 458
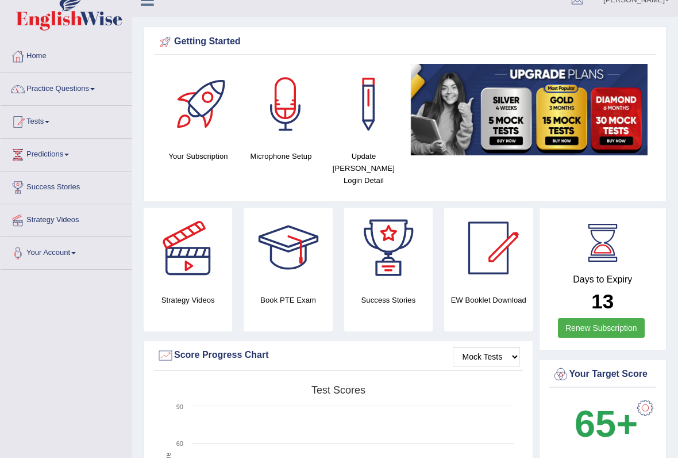
click at [98, 80] on link "Practice Questions" at bounding box center [66, 87] width 131 height 29
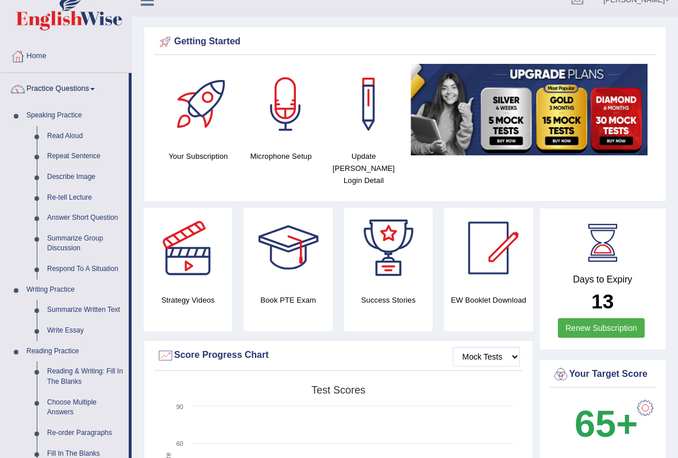
click at [60, 172] on div at bounding box center [339, 229] width 678 height 458
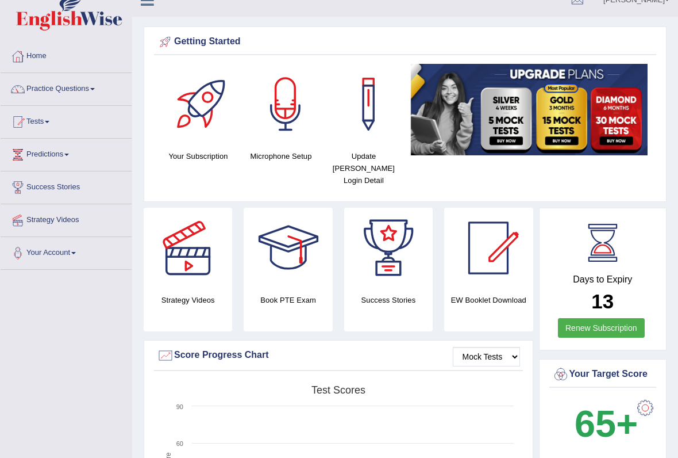
click at [93, 98] on link "Practice Questions" at bounding box center [66, 87] width 131 height 29
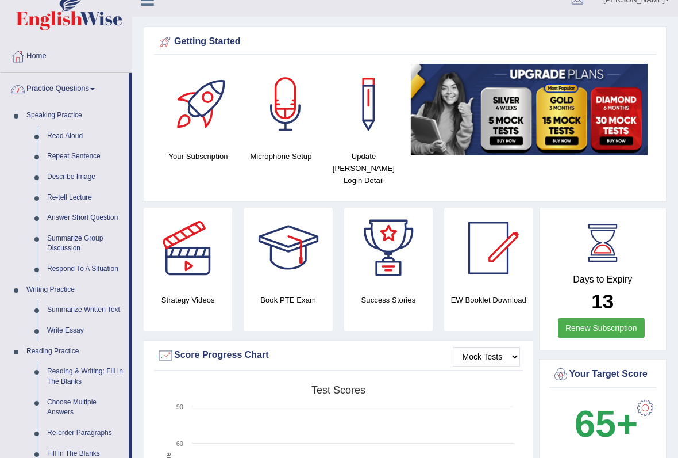
click at [70, 166] on div at bounding box center [339, 229] width 678 height 458
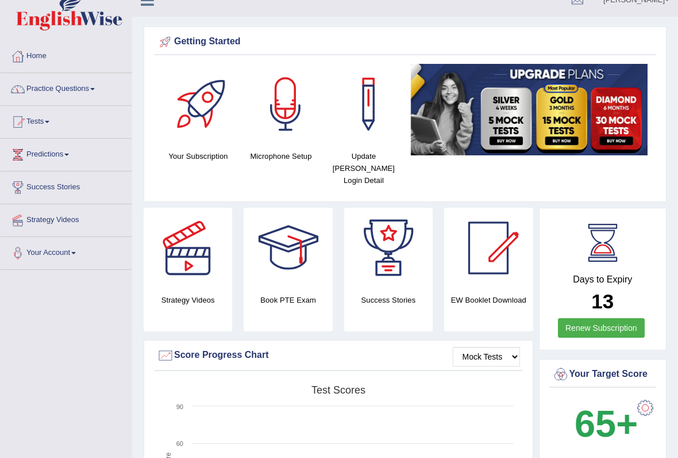
click at [84, 94] on link "Practice Questions" at bounding box center [66, 87] width 131 height 29
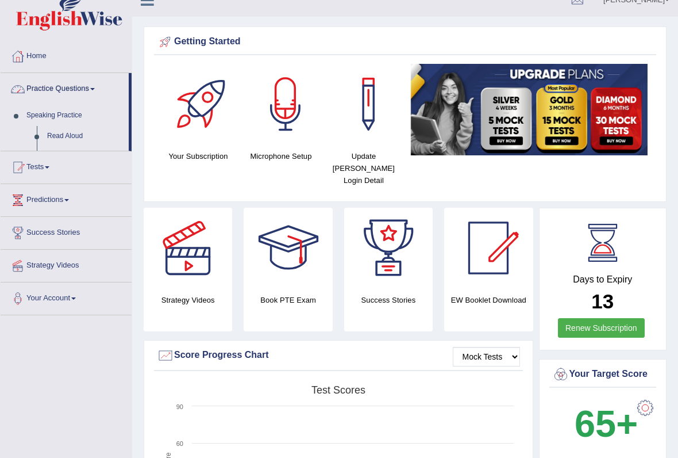
click at [93, 86] on div at bounding box center [339, 229] width 678 height 458
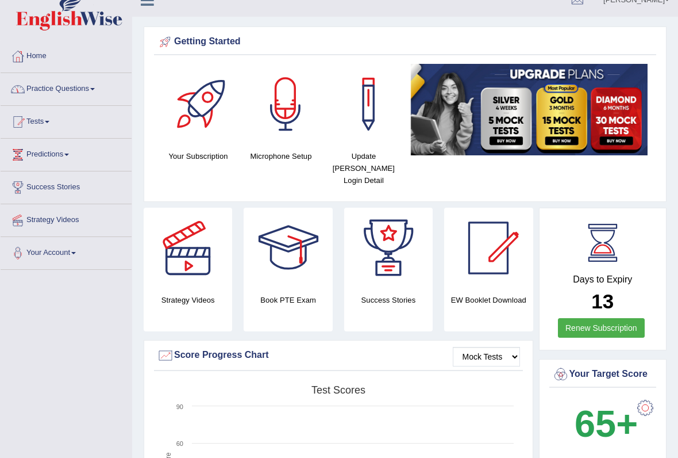
click at [106, 91] on link "Practice Questions" at bounding box center [66, 87] width 131 height 29
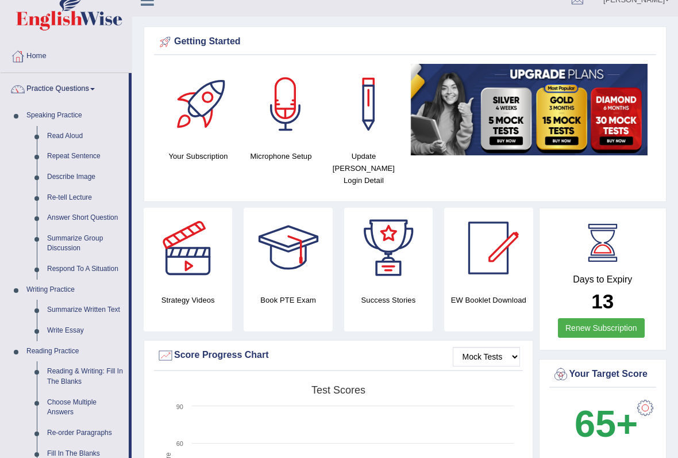
click at [80, 139] on div at bounding box center [339, 229] width 678 height 458
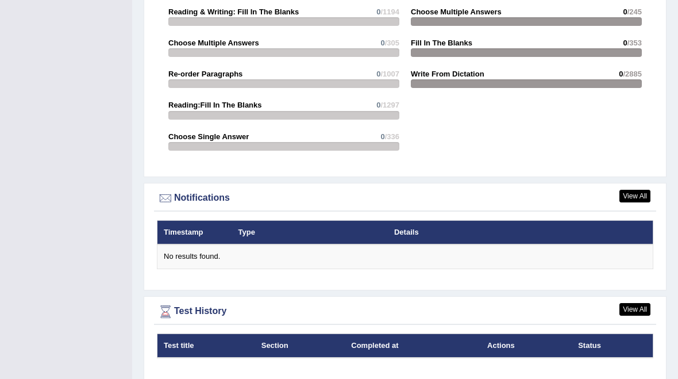
scroll to position [1242, 0]
